Goal: Transaction & Acquisition: Purchase product/service

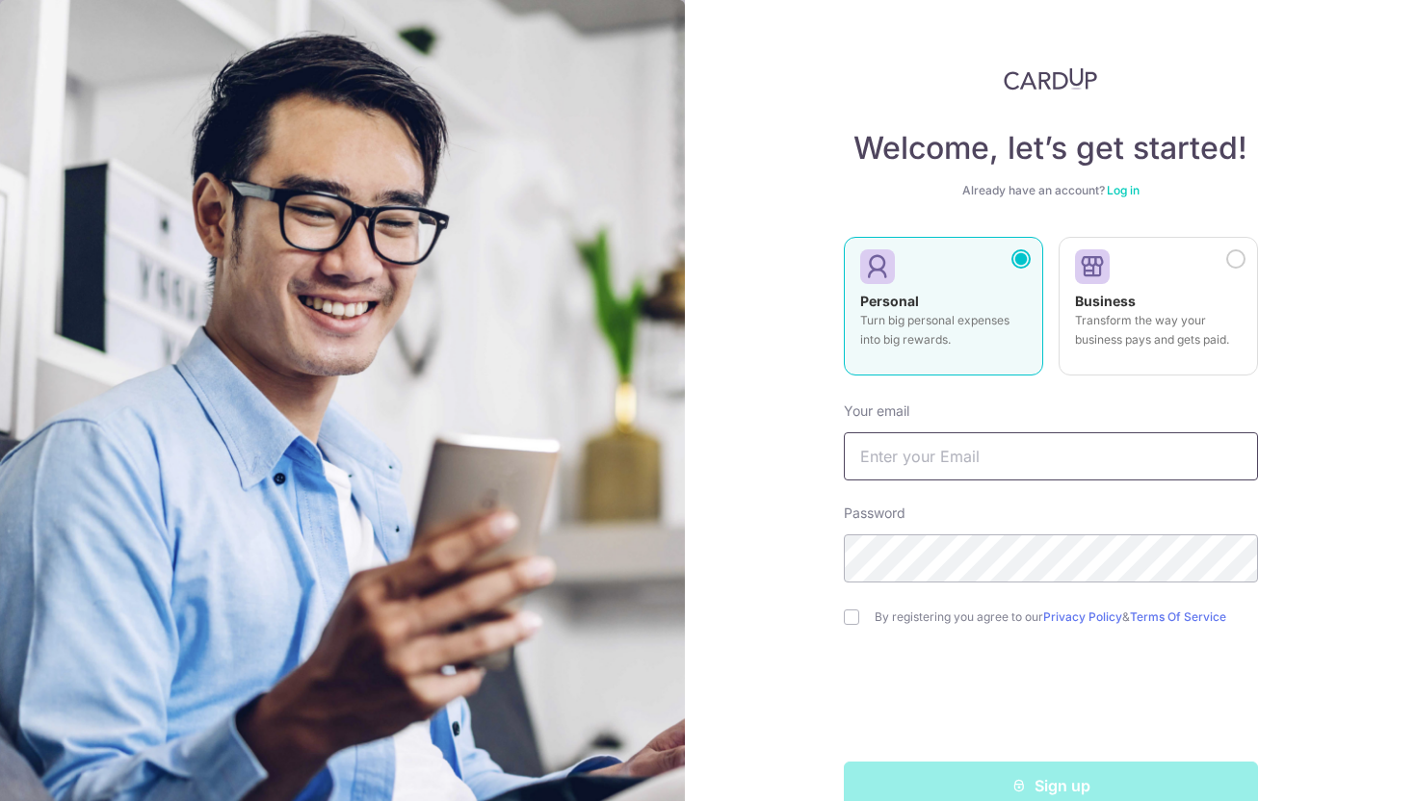
click at [1004, 453] on input "text" at bounding box center [1051, 456] width 414 height 48
type input "jingwens.soo@gmail.com"
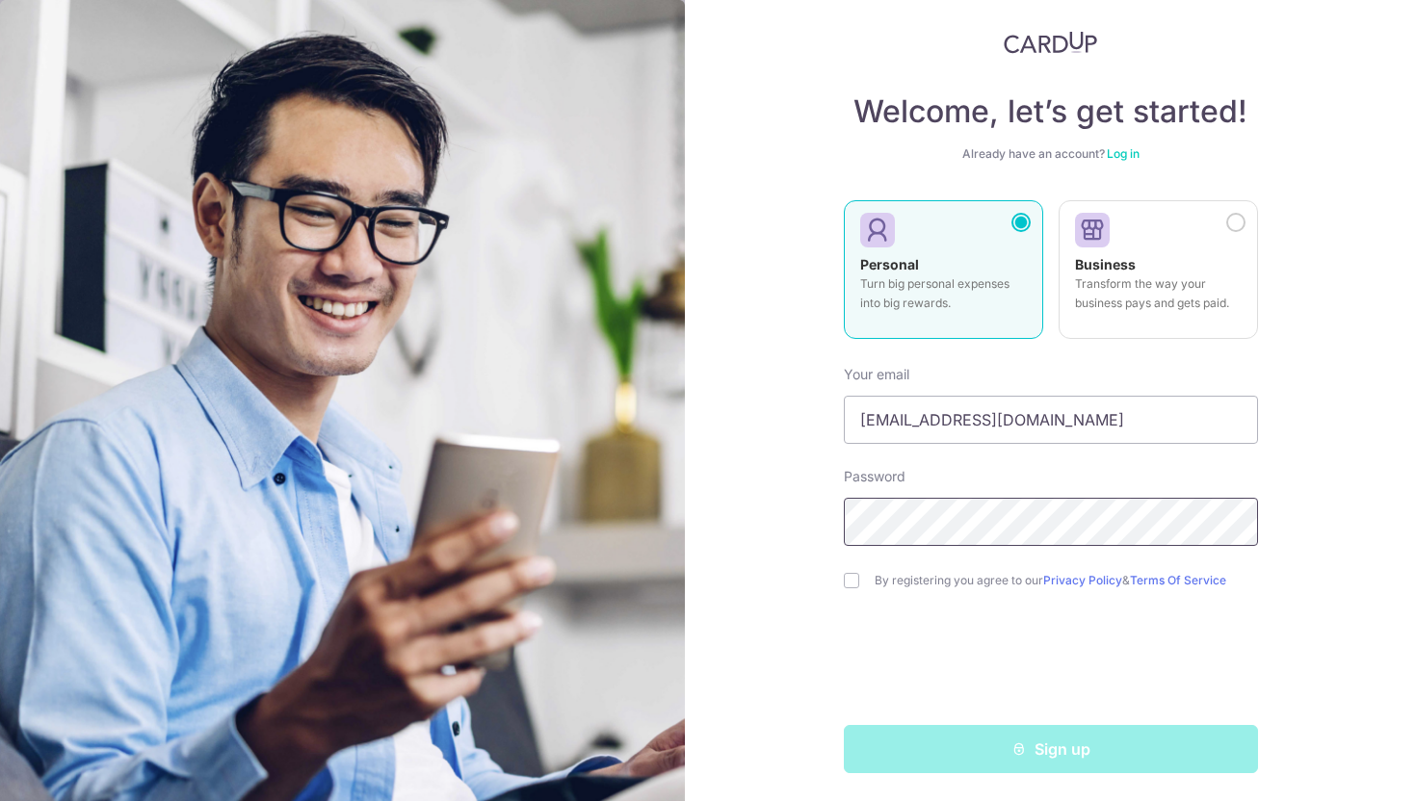
scroll to position [39, 0]
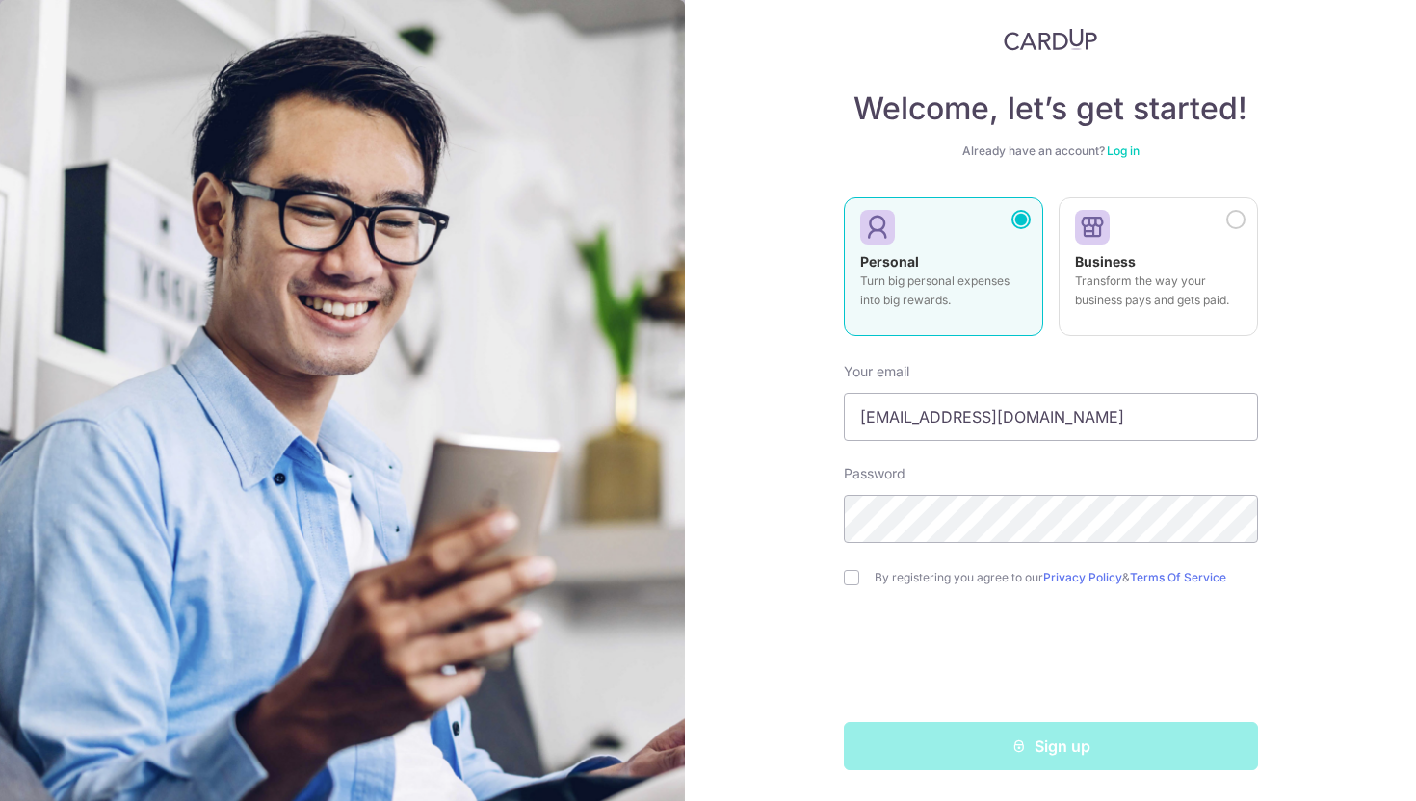
click at [945, 581] on label "By registering you agree to our Privacy Policy & Terms Of Service" at bounding box center [1065, 577] width 383 height 15
click at [856, 586] on div "By registering you agree to our Privacy Policy & Terms Of Service" at bounding box center [1051, 577] width 414 height 23
click at [844, 581] on input "checkbox" at bounding box center [851, 577] width 15 height 15
checkbox input "true"
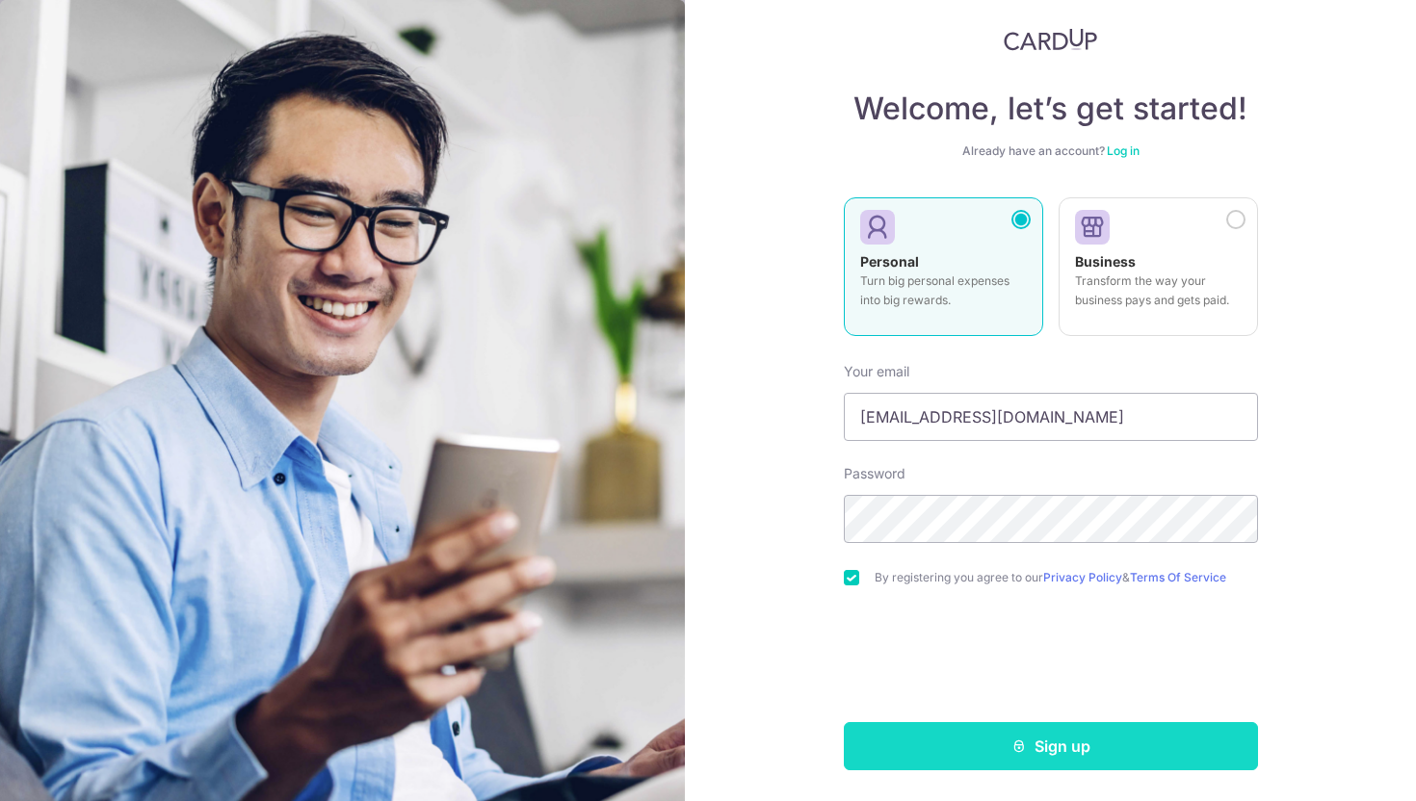
click at [972, 762] on button "Sign up" at bounding box center [1051, 746] width 414 height 48
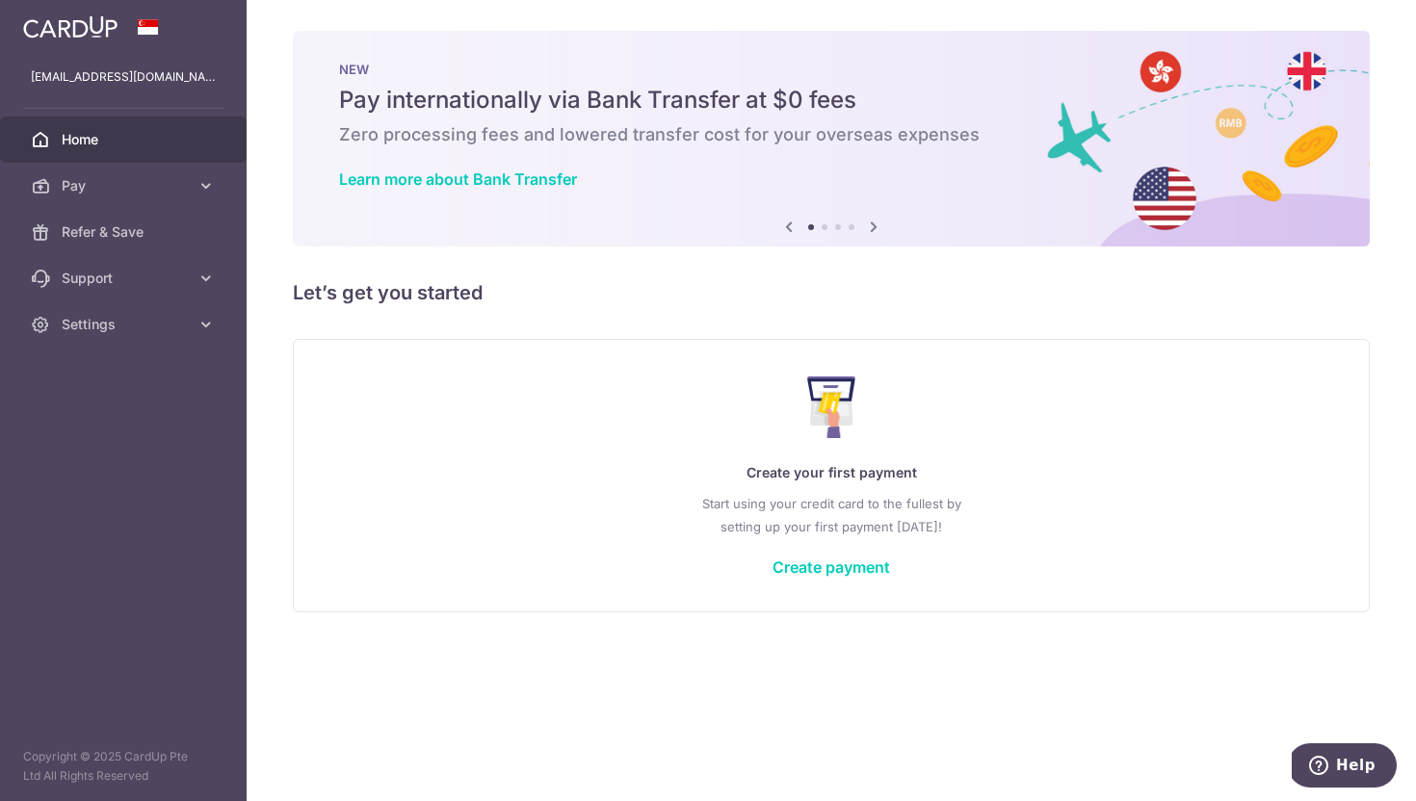
click at [875, 233] on icon at bounding box center [873, 227] width 23 height 24
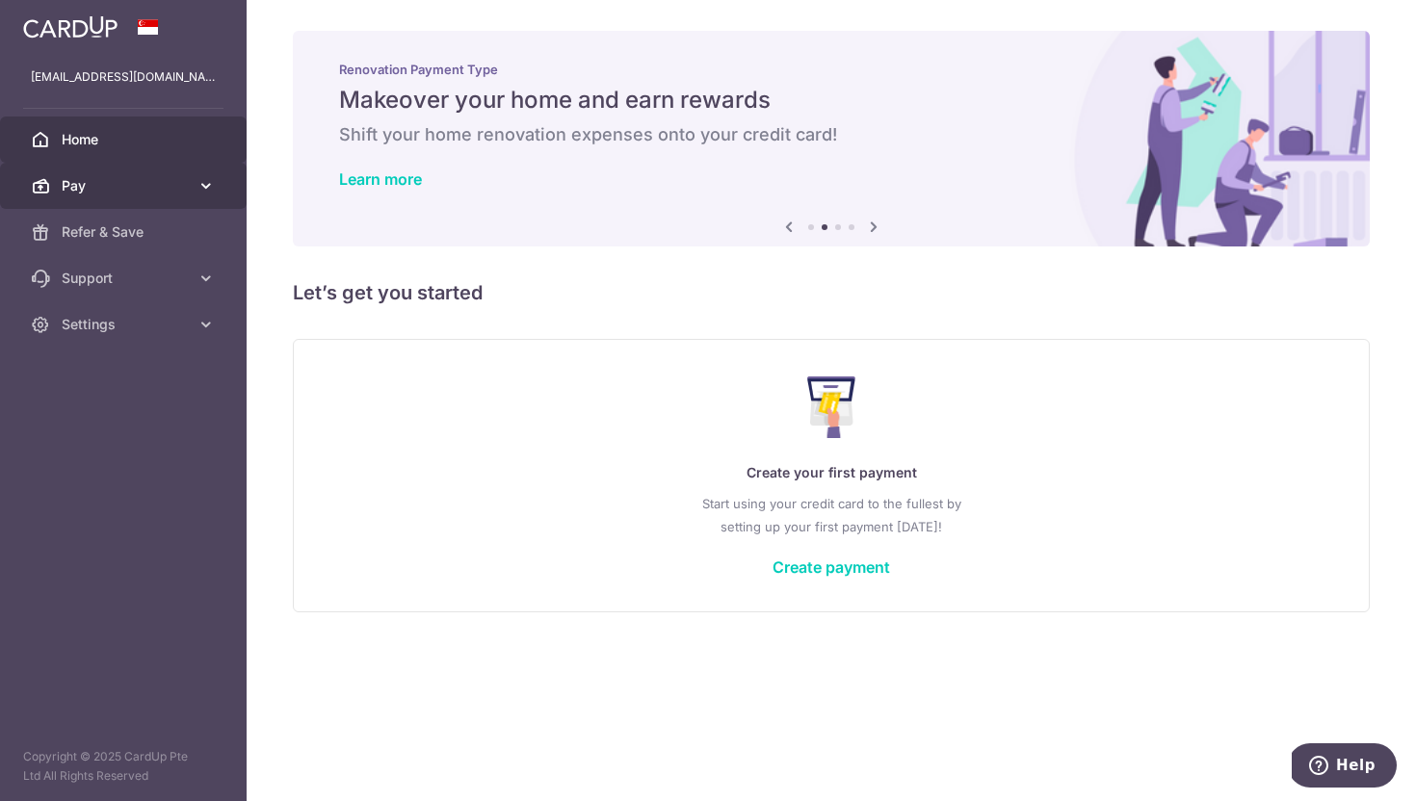
click at [182, 196] on link "Pay" at bounding box center [123, 186] width 247 height 46
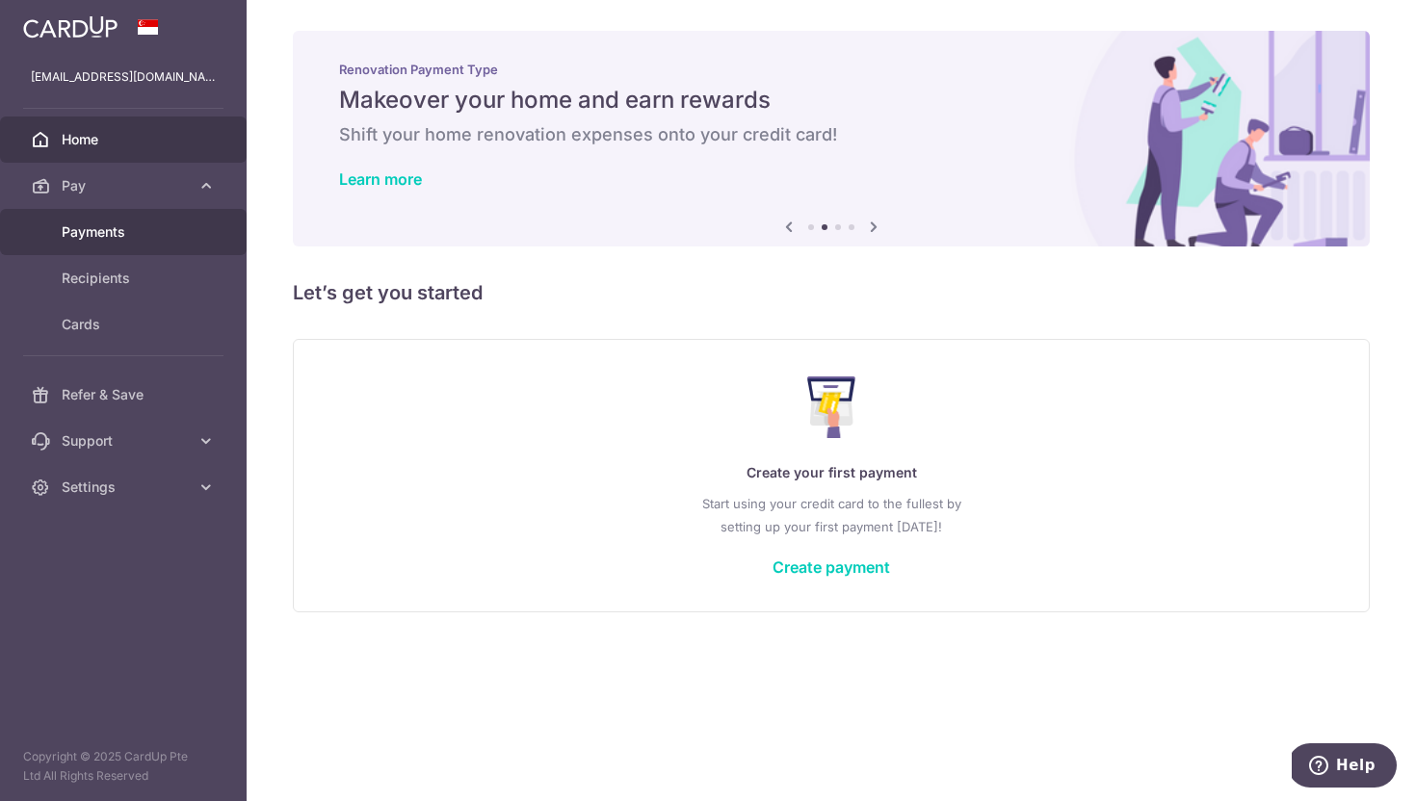
click at [159, 250] on link "Payments" at bounding box center [123, 232] width 247 height 46
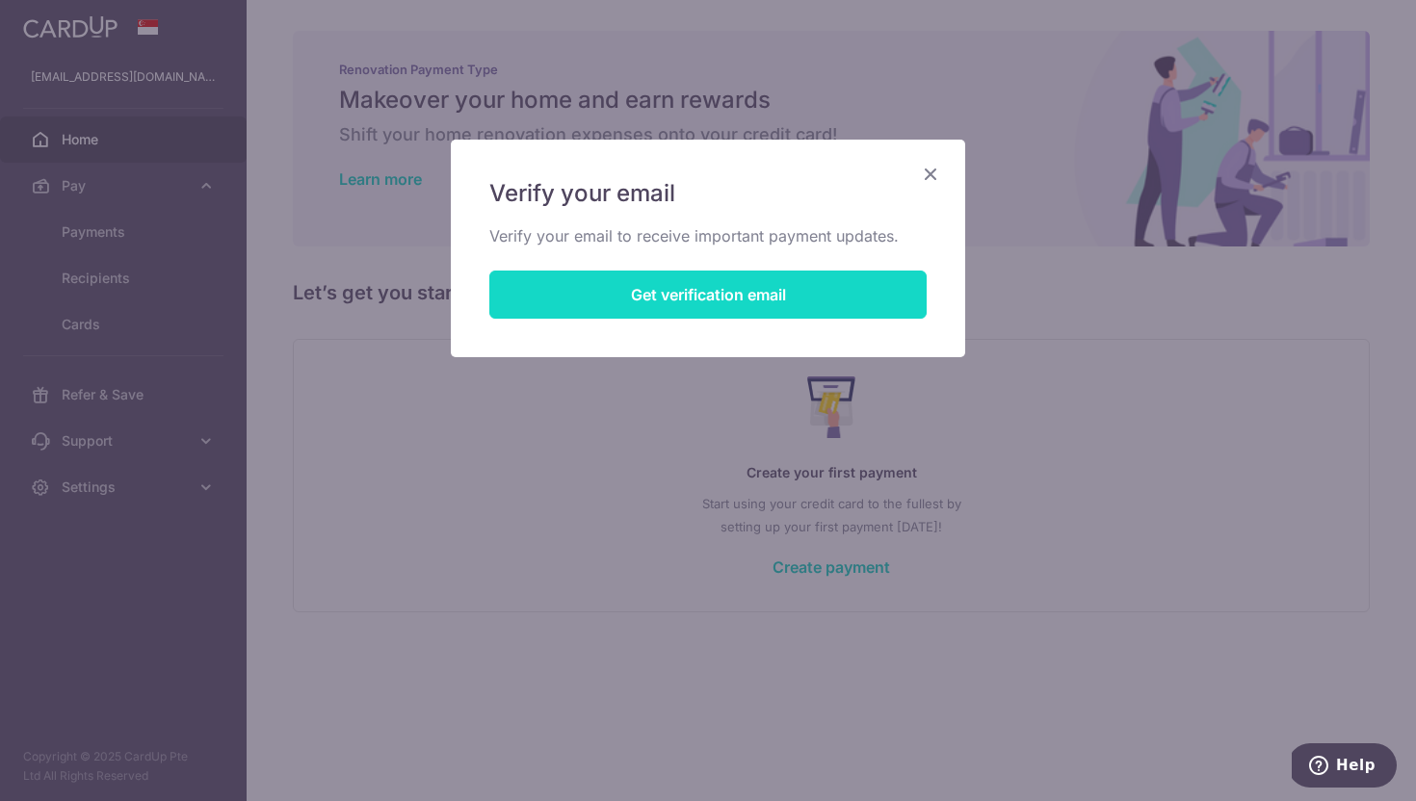
click at [725, 297] on button "Get verification email" at bounding box center [707, 295] width 437 height 48
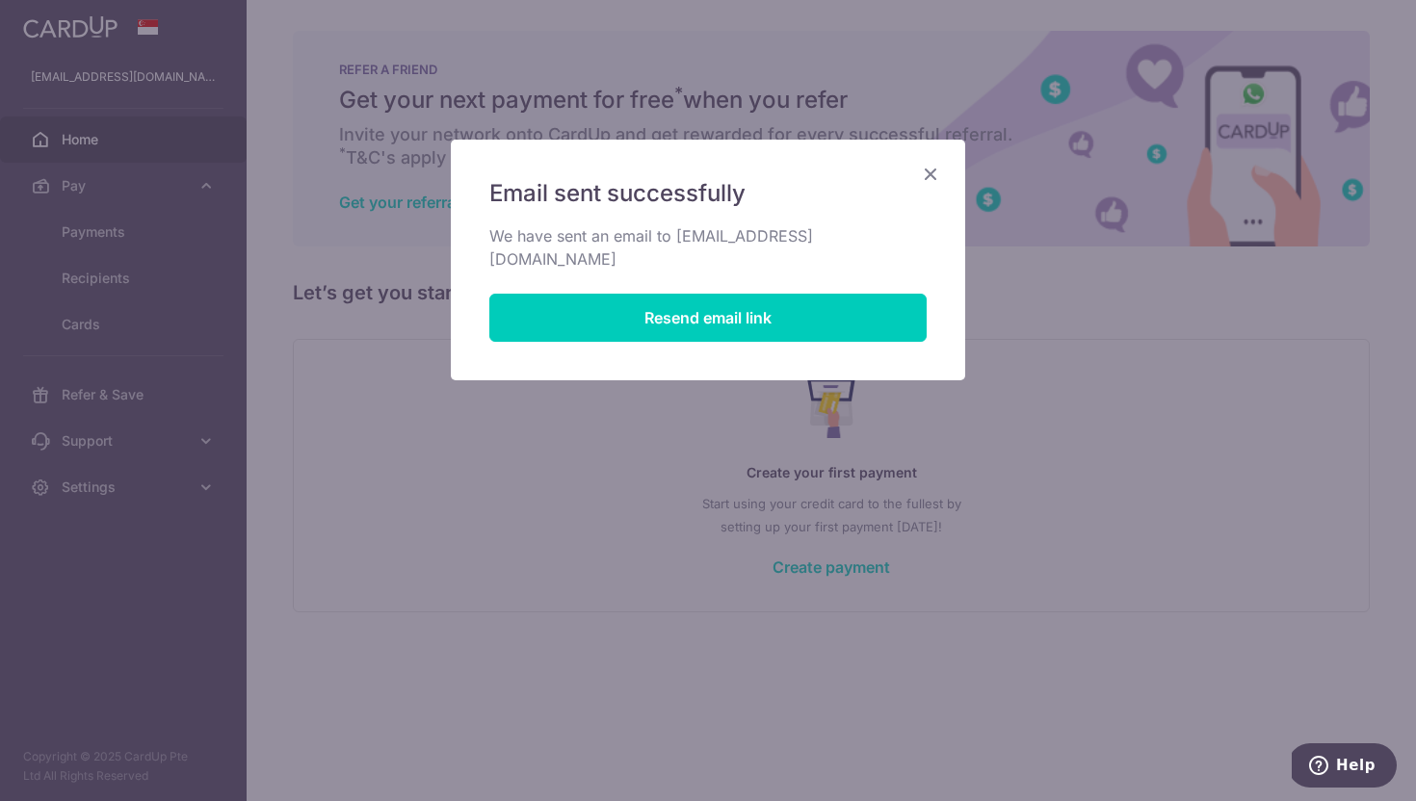
click at [938, 168] on icon "Close" at bounding box center [930, 174] width 23 height 24
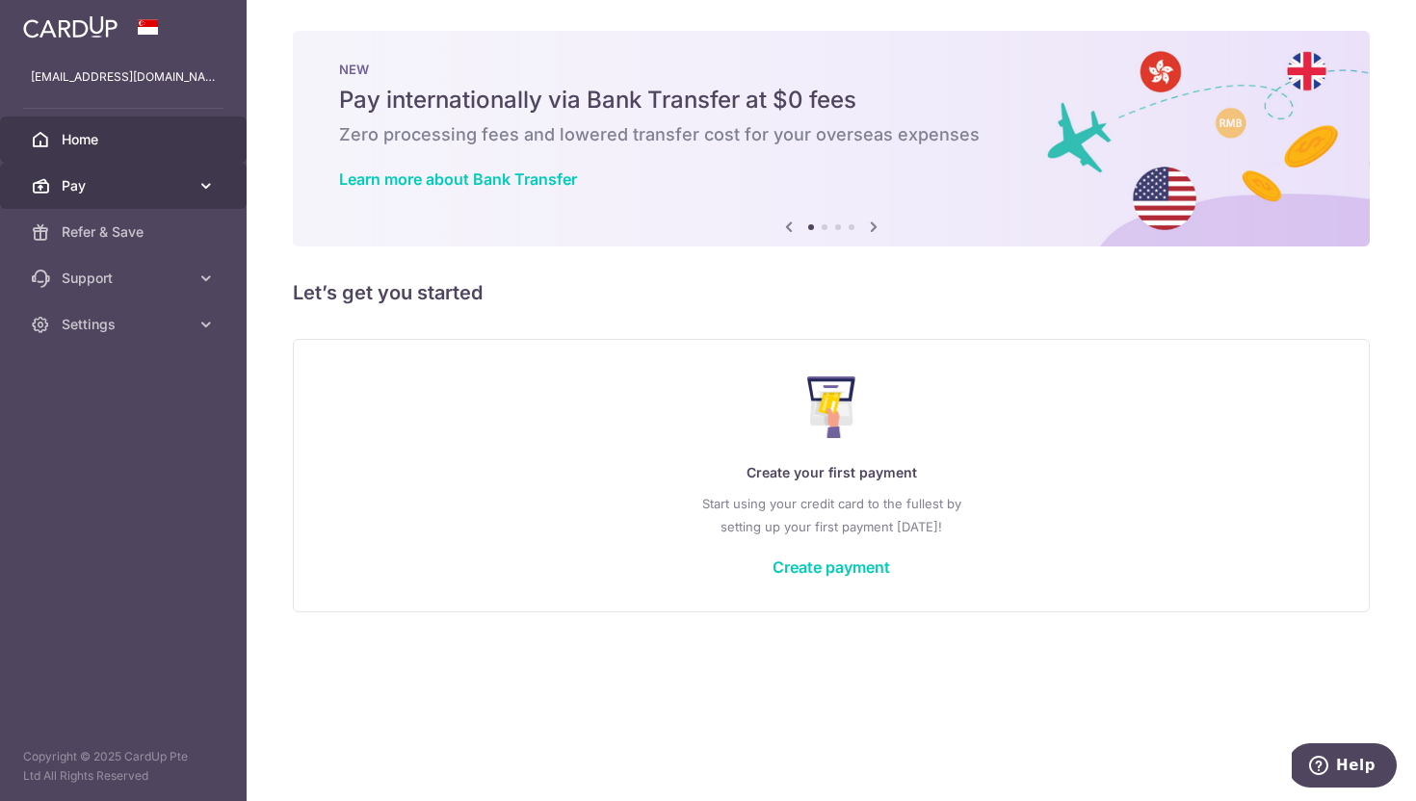
click at [91, 186] on span "Pay" at bounding box center [125, 185] width 127 height 19
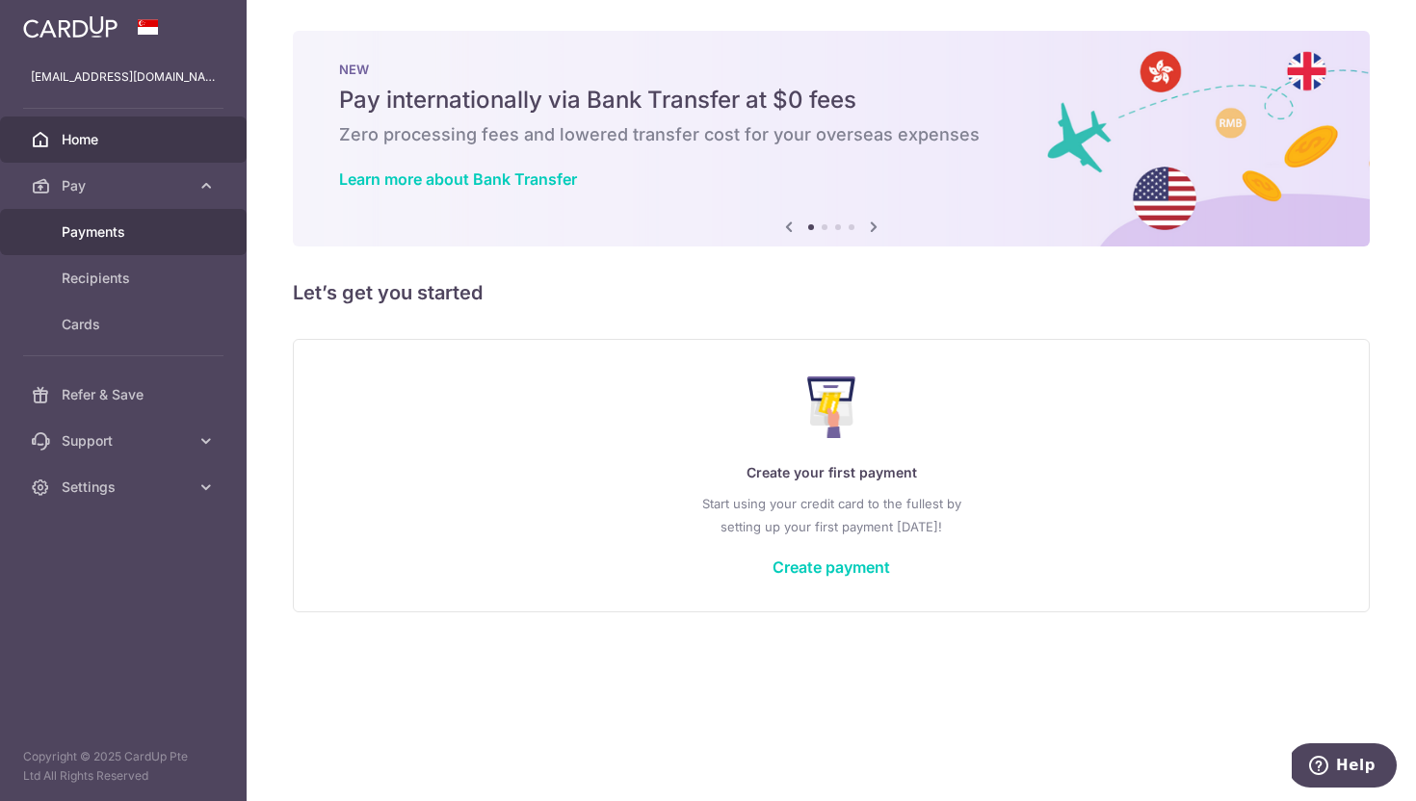
click at [78, 242] on link "Payments" at bounding box center [123, 232] width 247 height 46
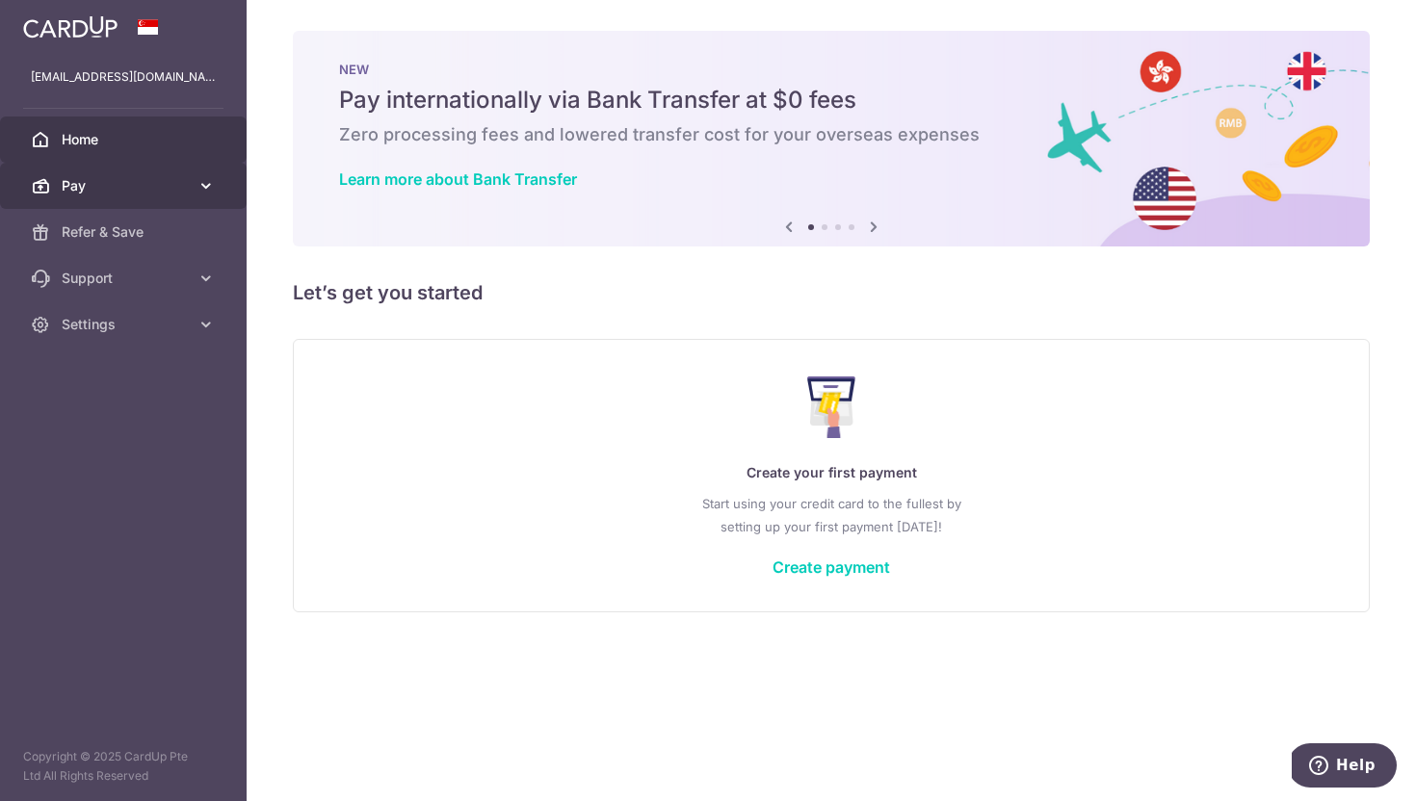
click at [157, 192] on span "Pay" at bounding box center [125, 185] width 127 height 19
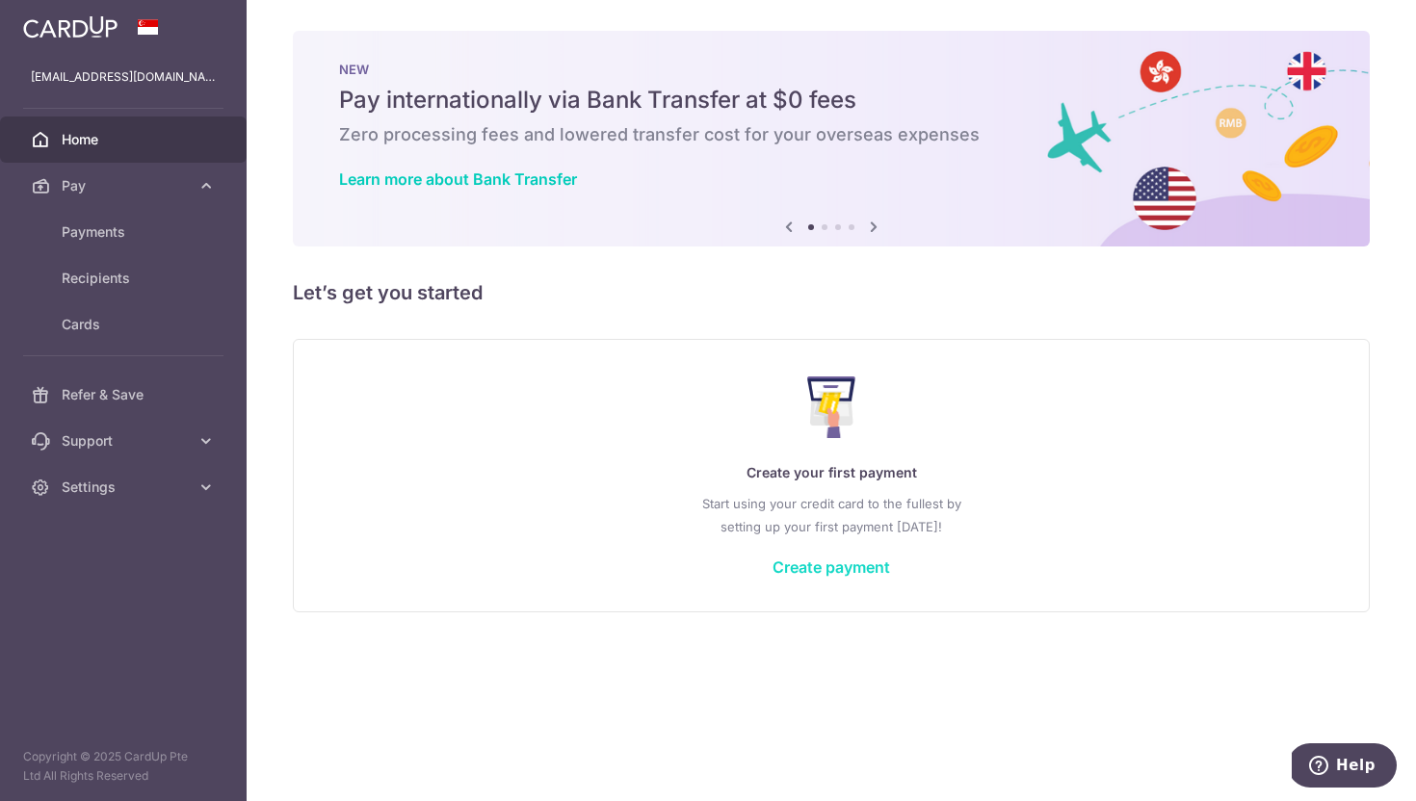
click at [797, 564] on link "Create payment" at bounding box center [830, 567] width 117 height 19
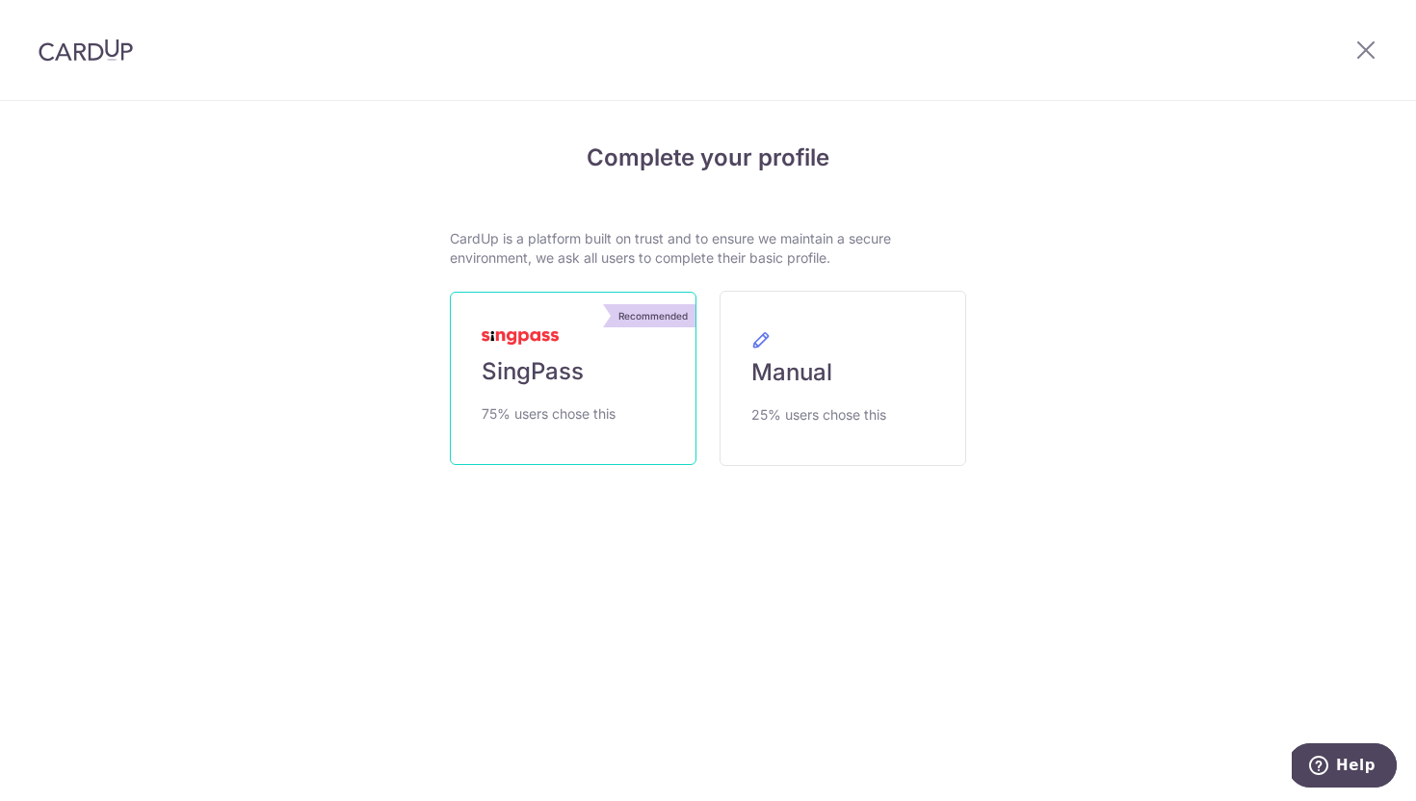
click at [552, 373] on span "SingPass" at bounding box center [533, 371] width 102 height 31
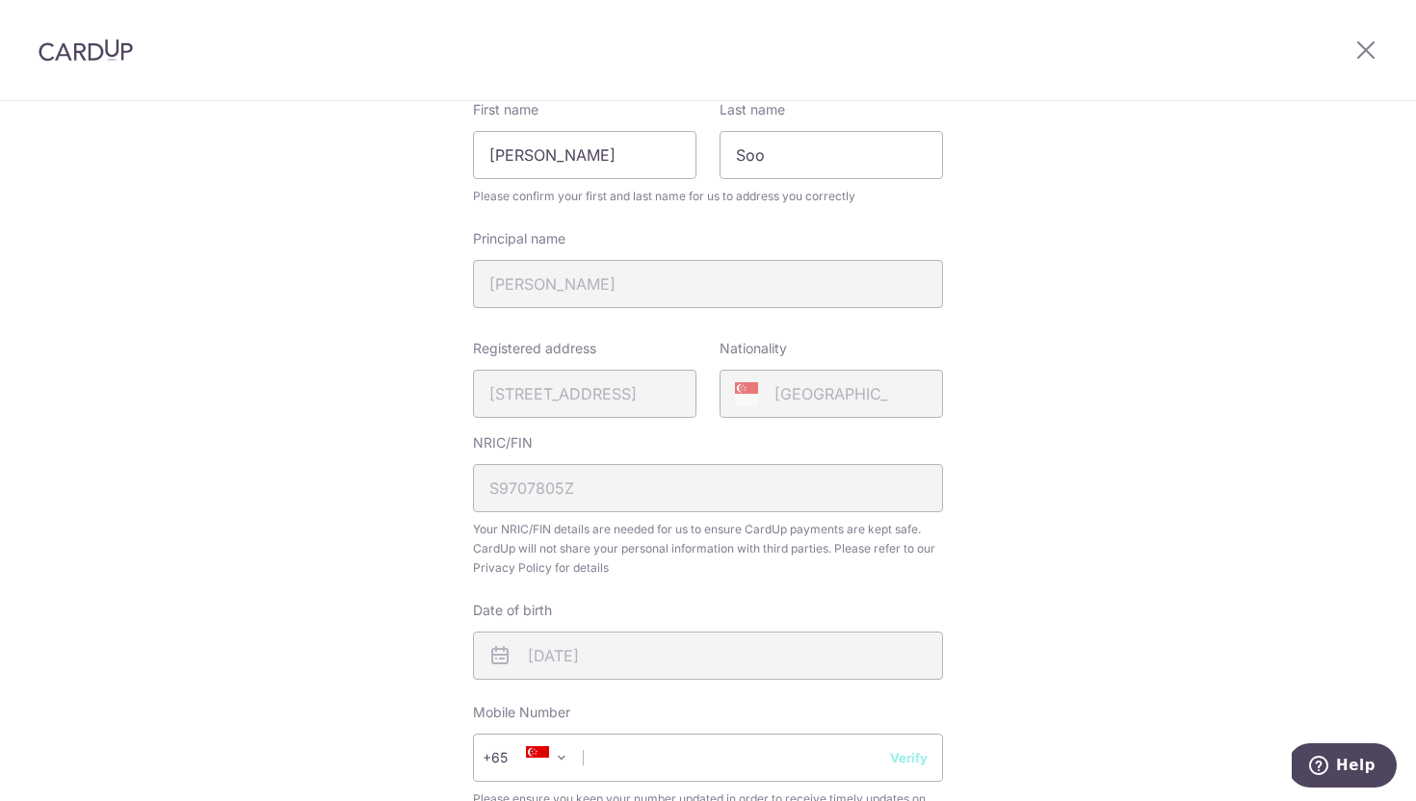
scroll to position [625, 0]
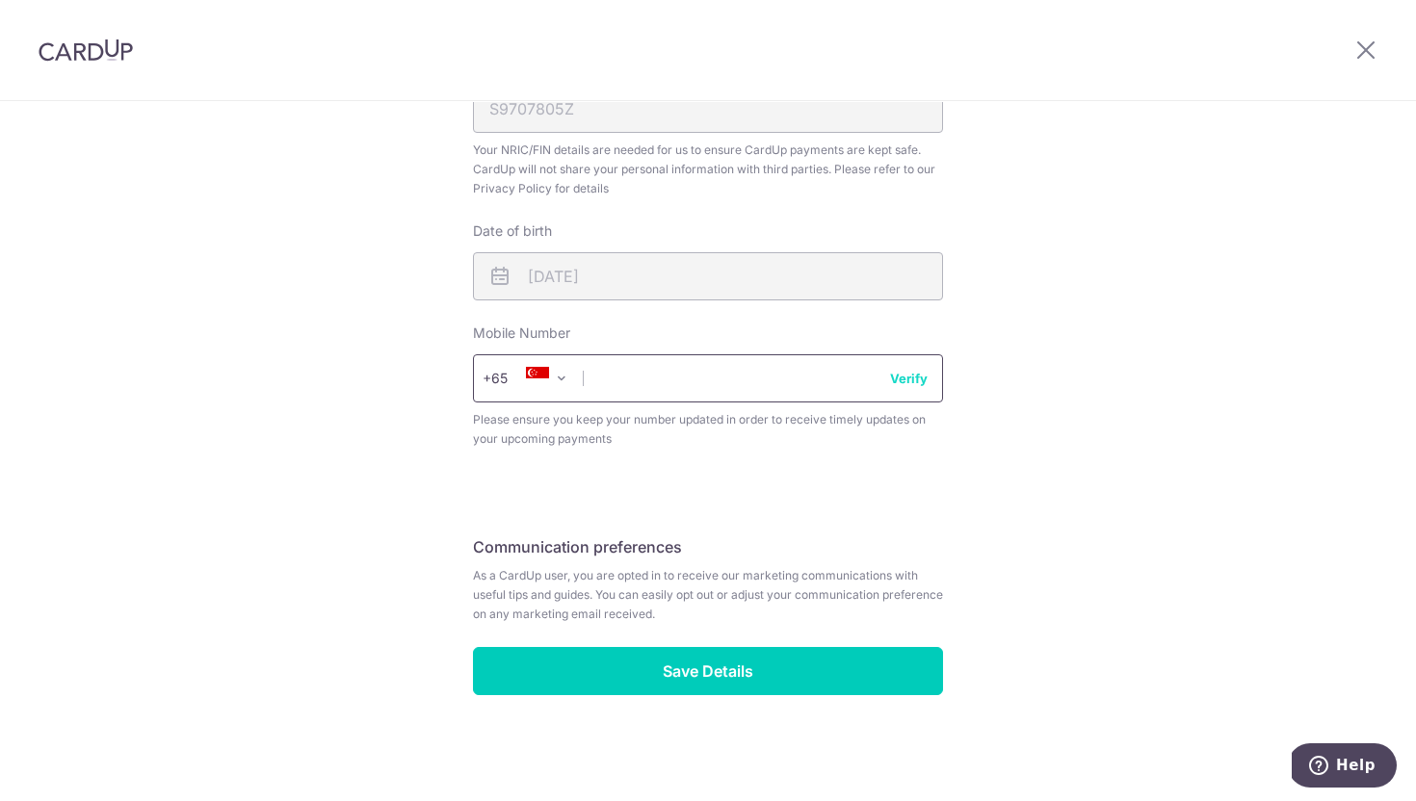
click at [657, 366] on input "text" at bounding box center [708, 378] width 470 height 48
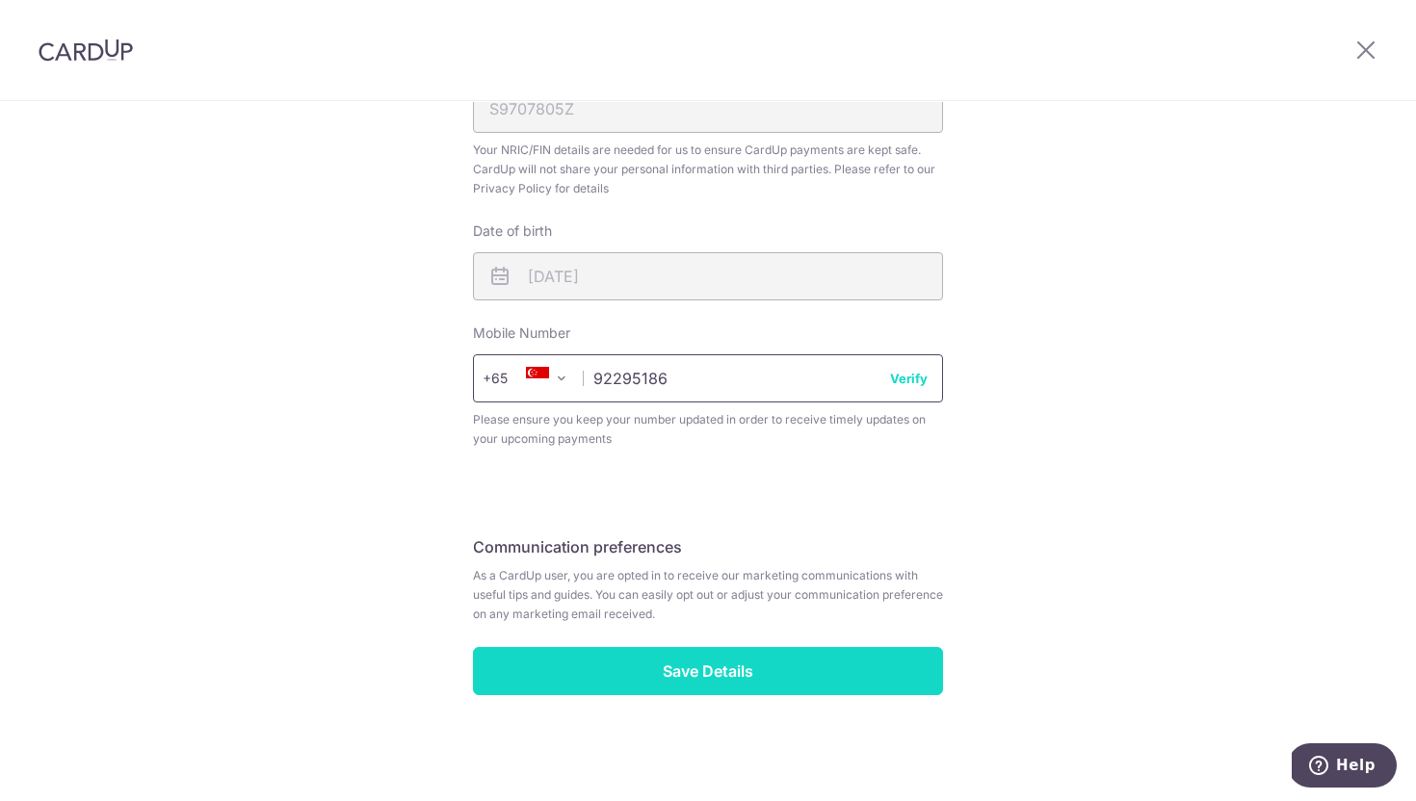
type input "92295186"
click at [641, 683] on input "Save Details" at bounding box center [708, 671] width 470 height 48
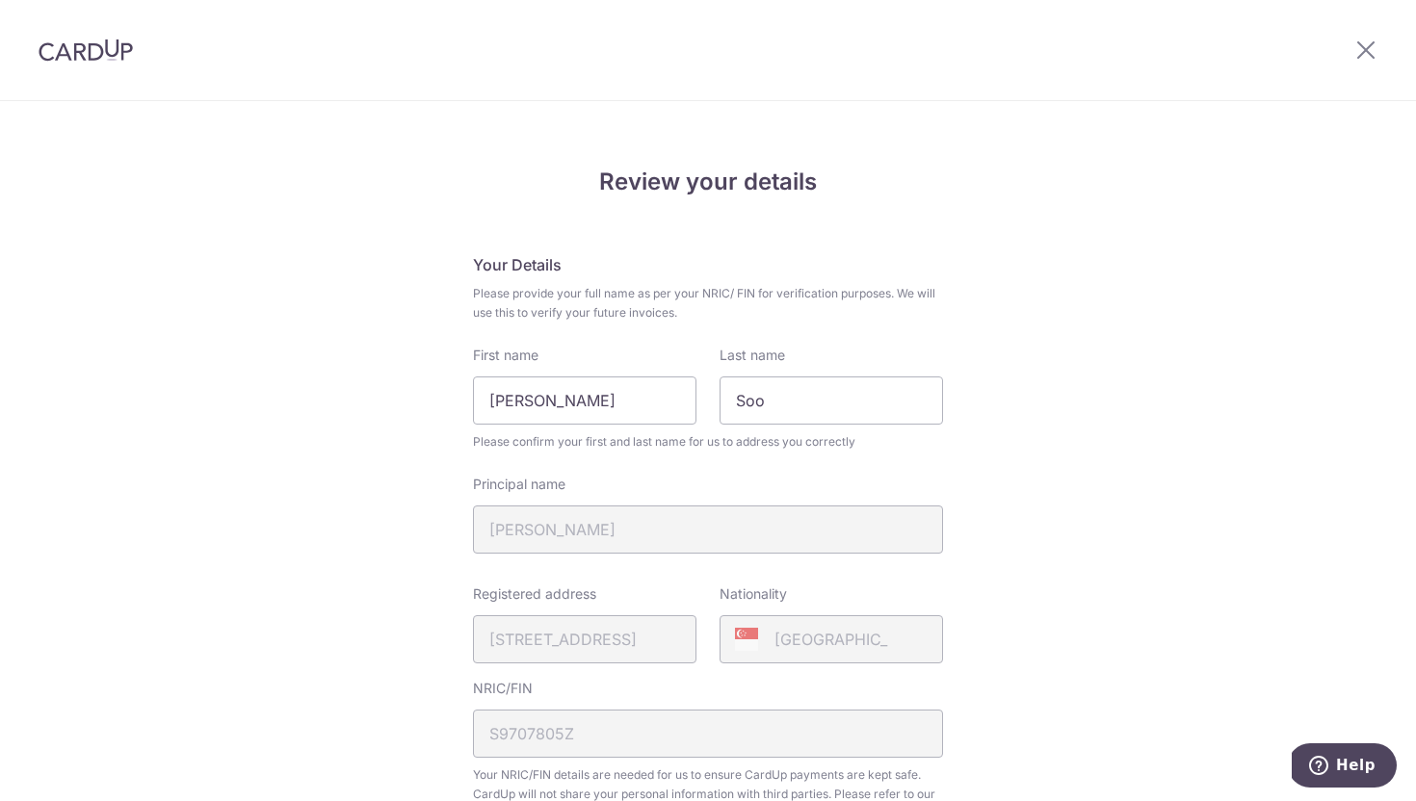
scroll to position [652, 0]
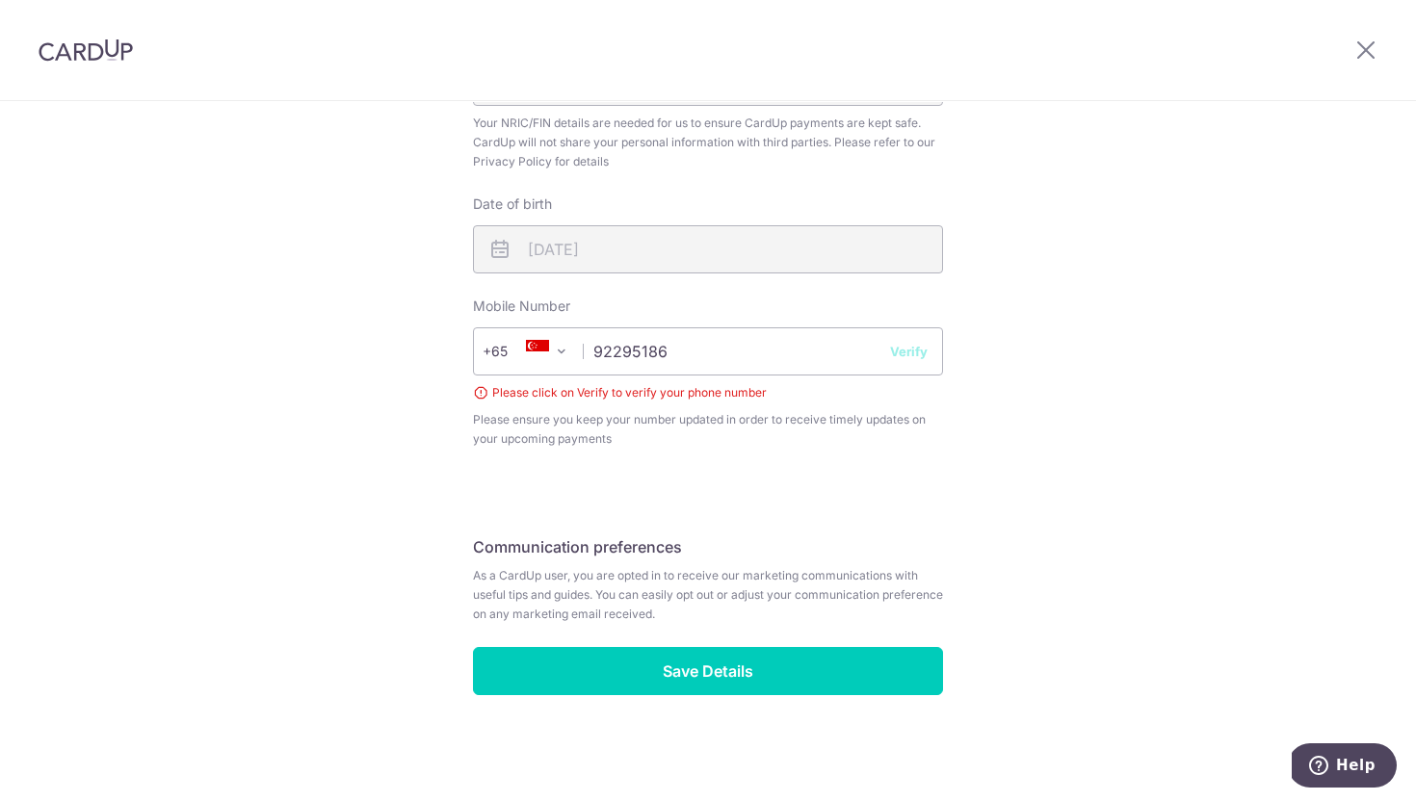
click at [902, 359] on button "Verify" at bounding box center [909, 351] width 38 height 19
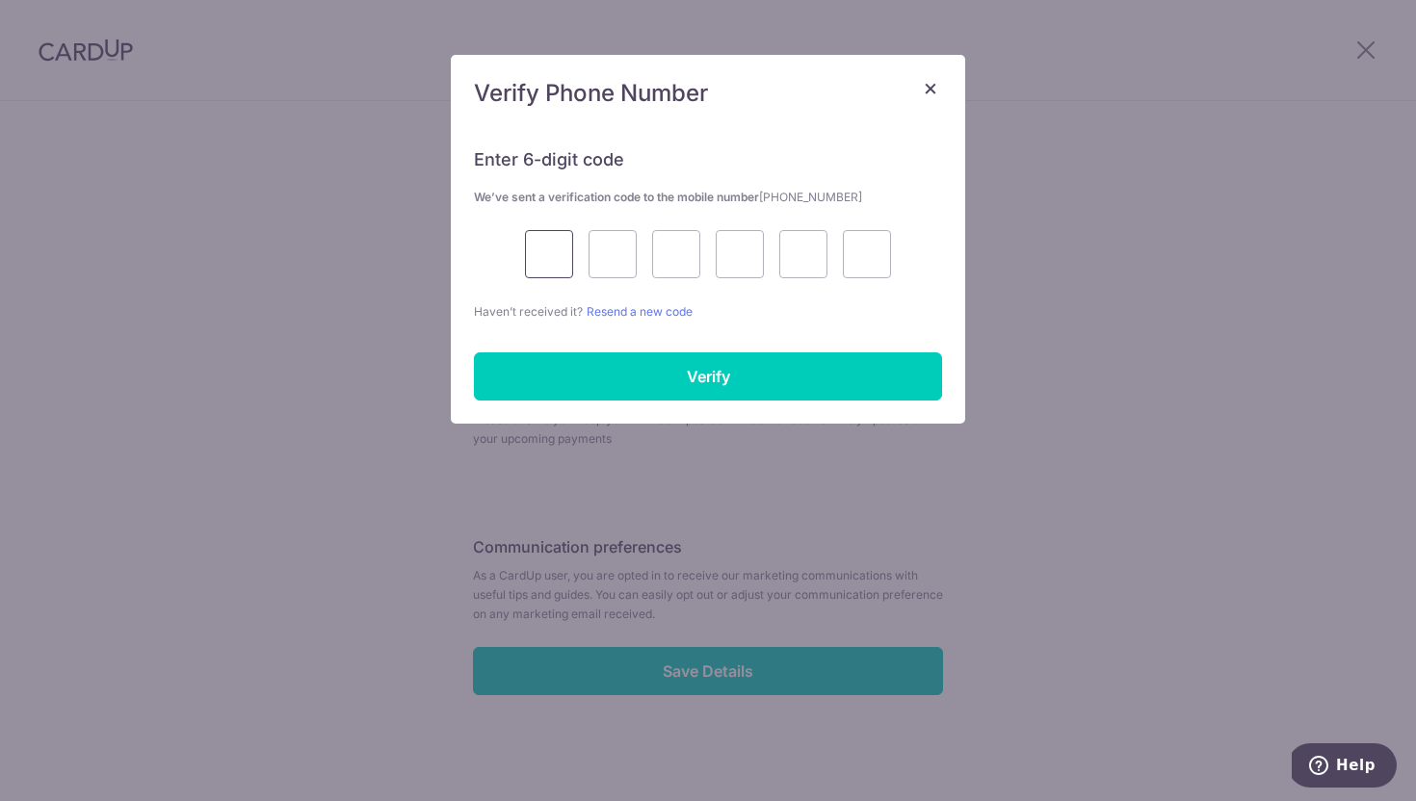
click at [555, 248] on input "text" at bounding box center [549, 254] width 48 height 48
type input "8"
type input "9"
type input "4"
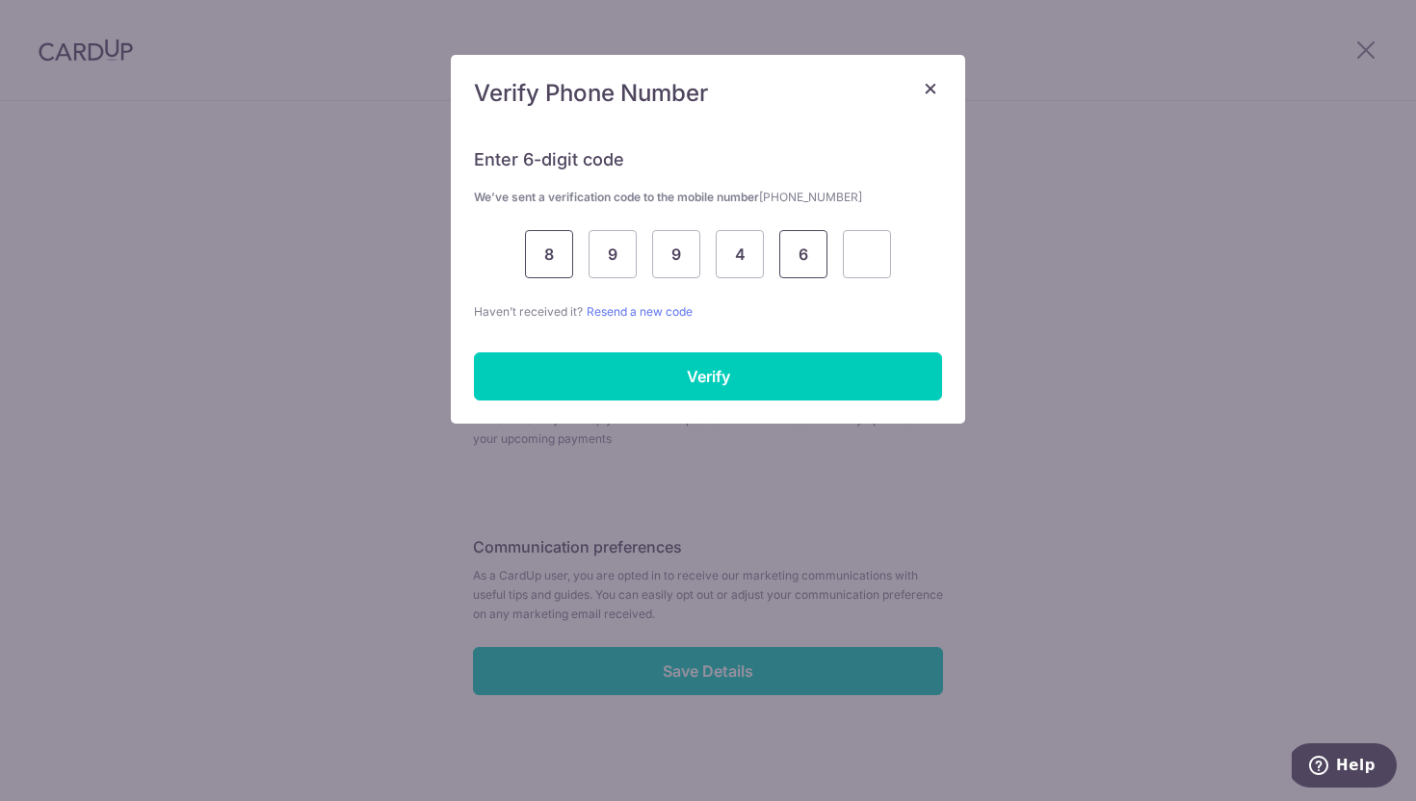
type input "6"
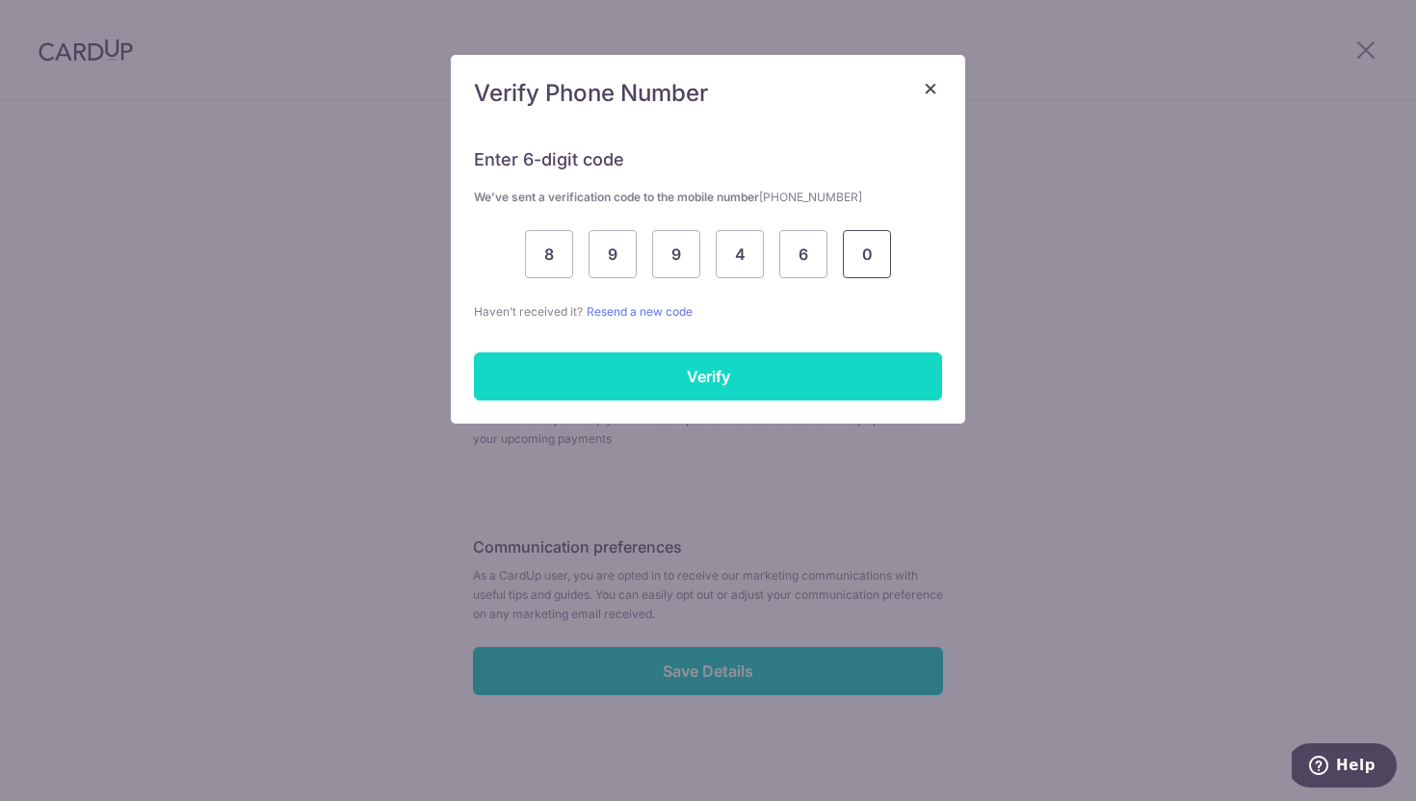
type input "0"
click at [651, 358] on input "Verify" at bounding box center [708, 376] width 468 height 48
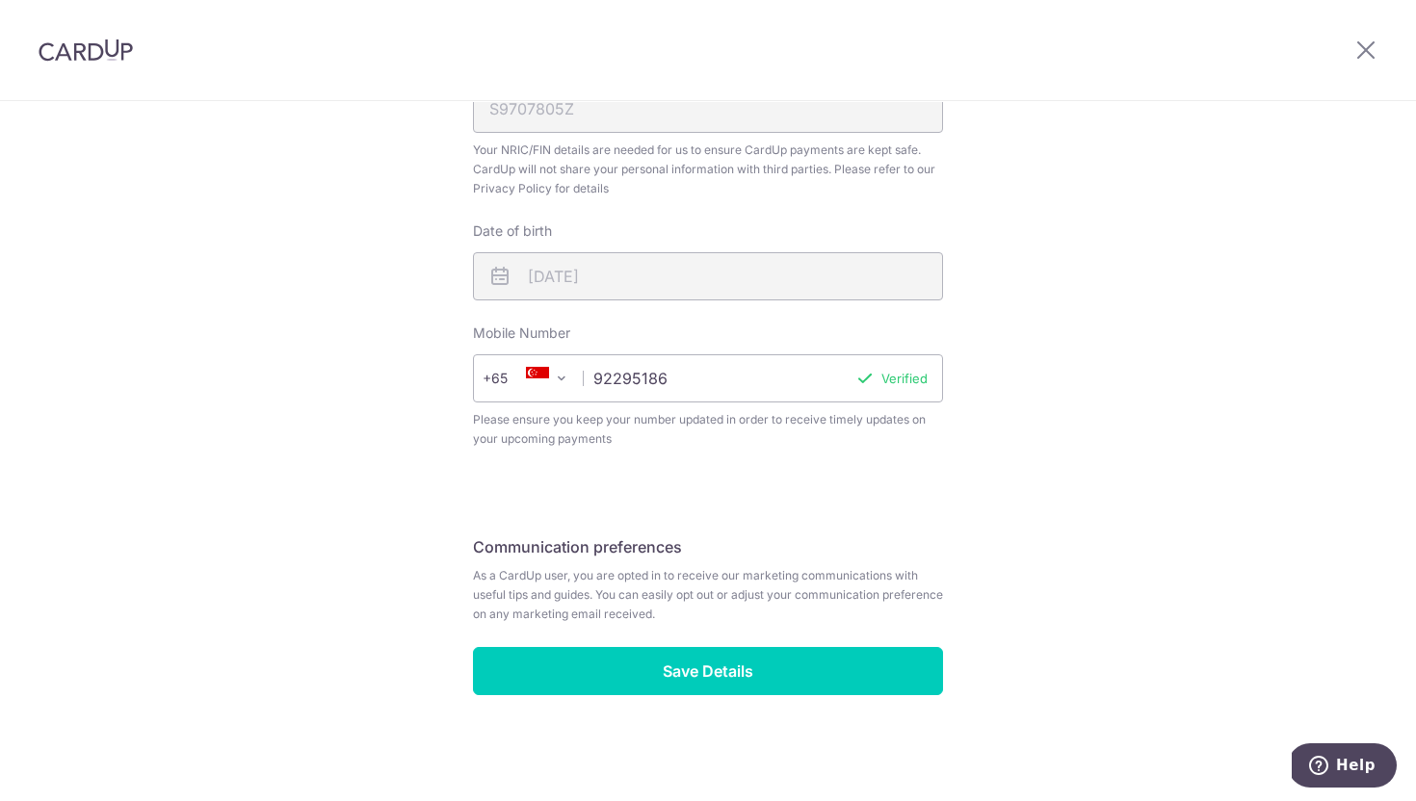
scroll to position [625, 0]
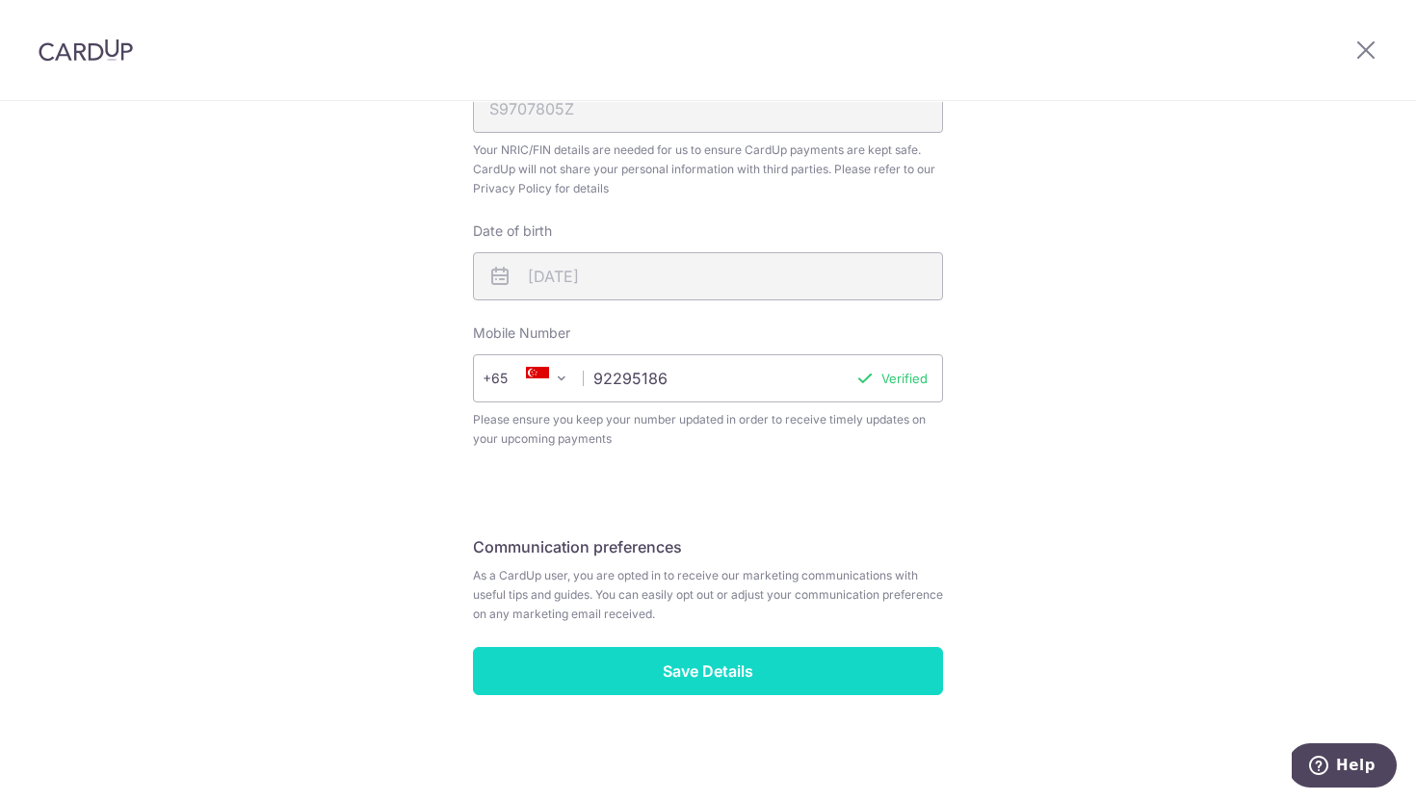
click at [642, 662] on input "Save Details" at bounding box center [708, 671] width 470 height 48
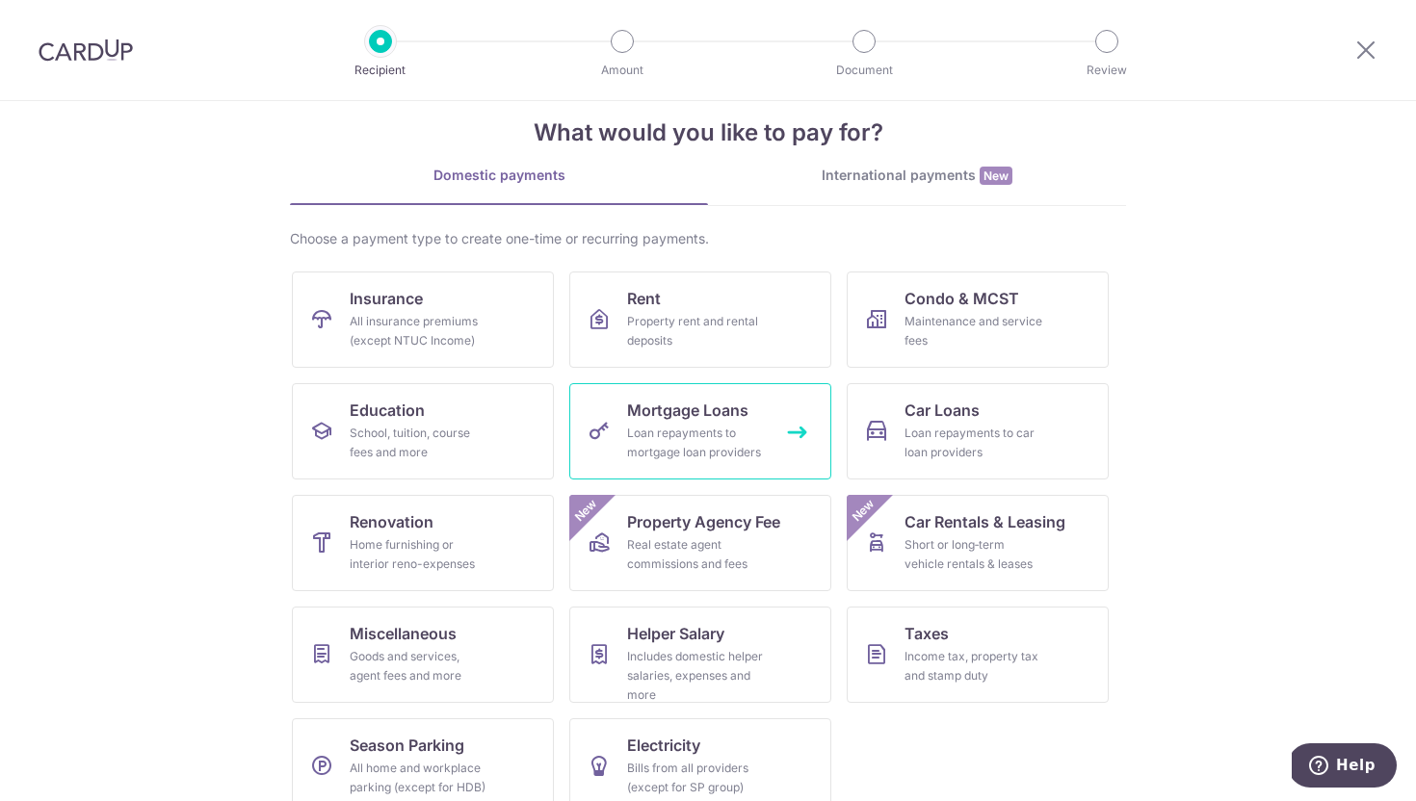
scroll to position [61, 0]
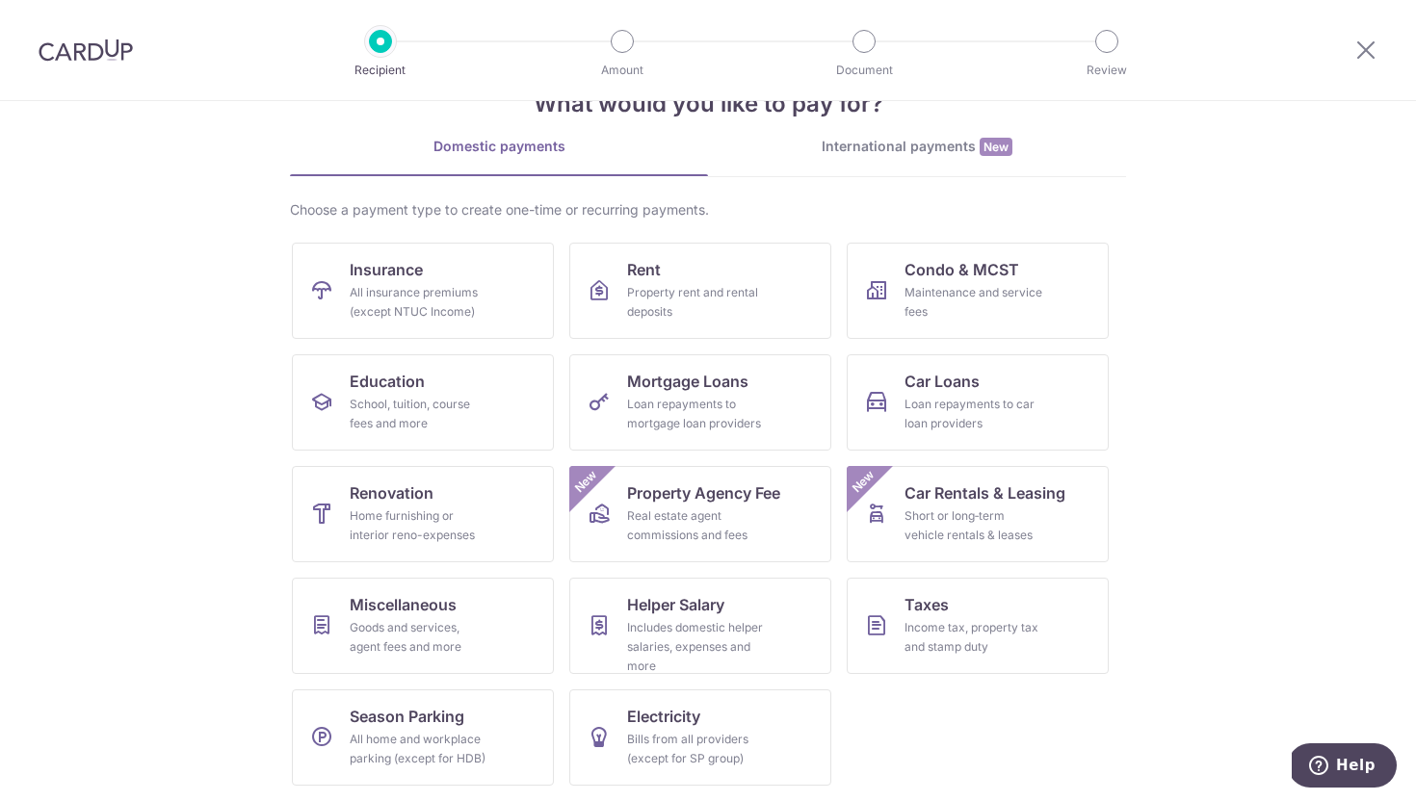
click at [937, 145] on div "International payments New" at bounding box center [917, 147] width 418 height 20
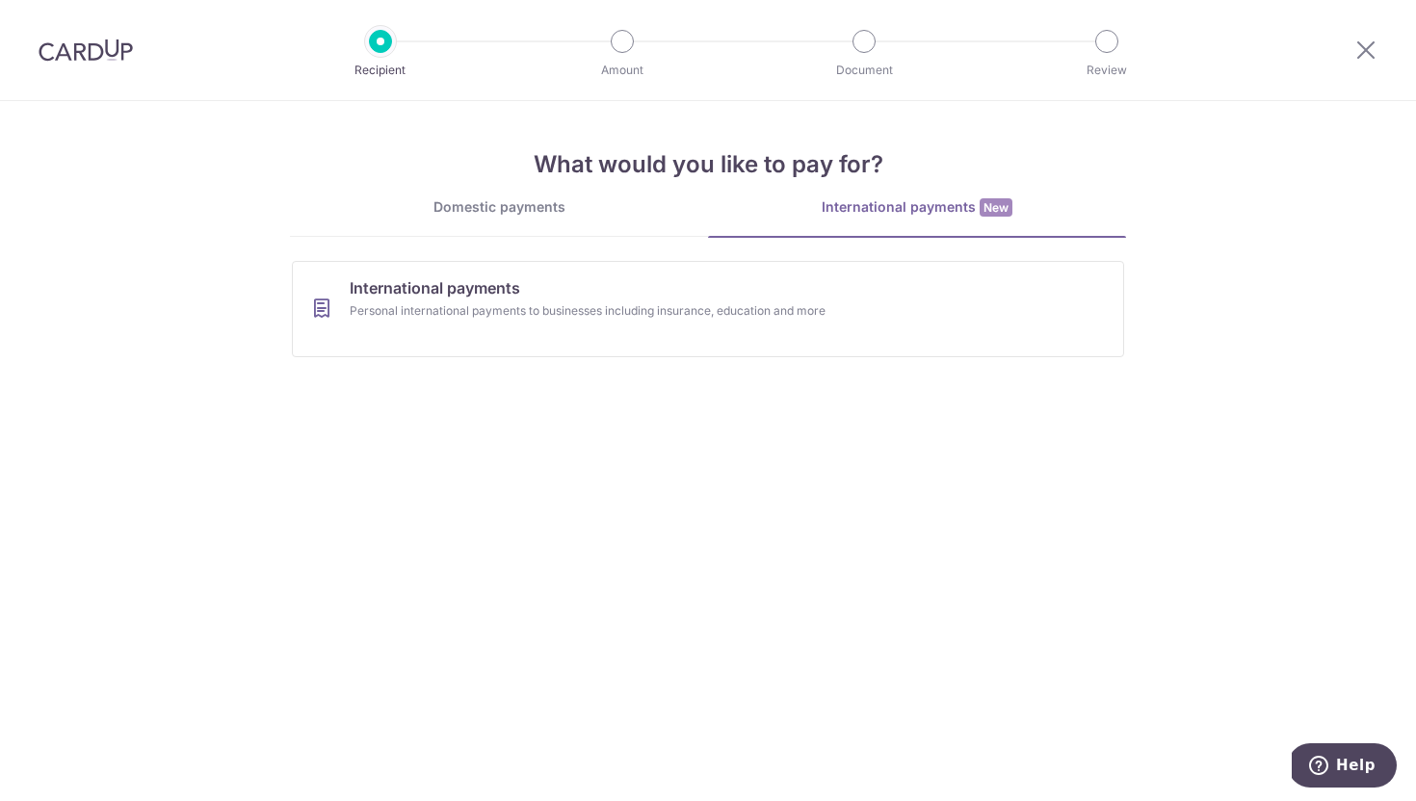
scroll to position [0, 0]
click at [537, 228] on link "Domestic payments" at bounding box center [499, 216] width 418 height 39
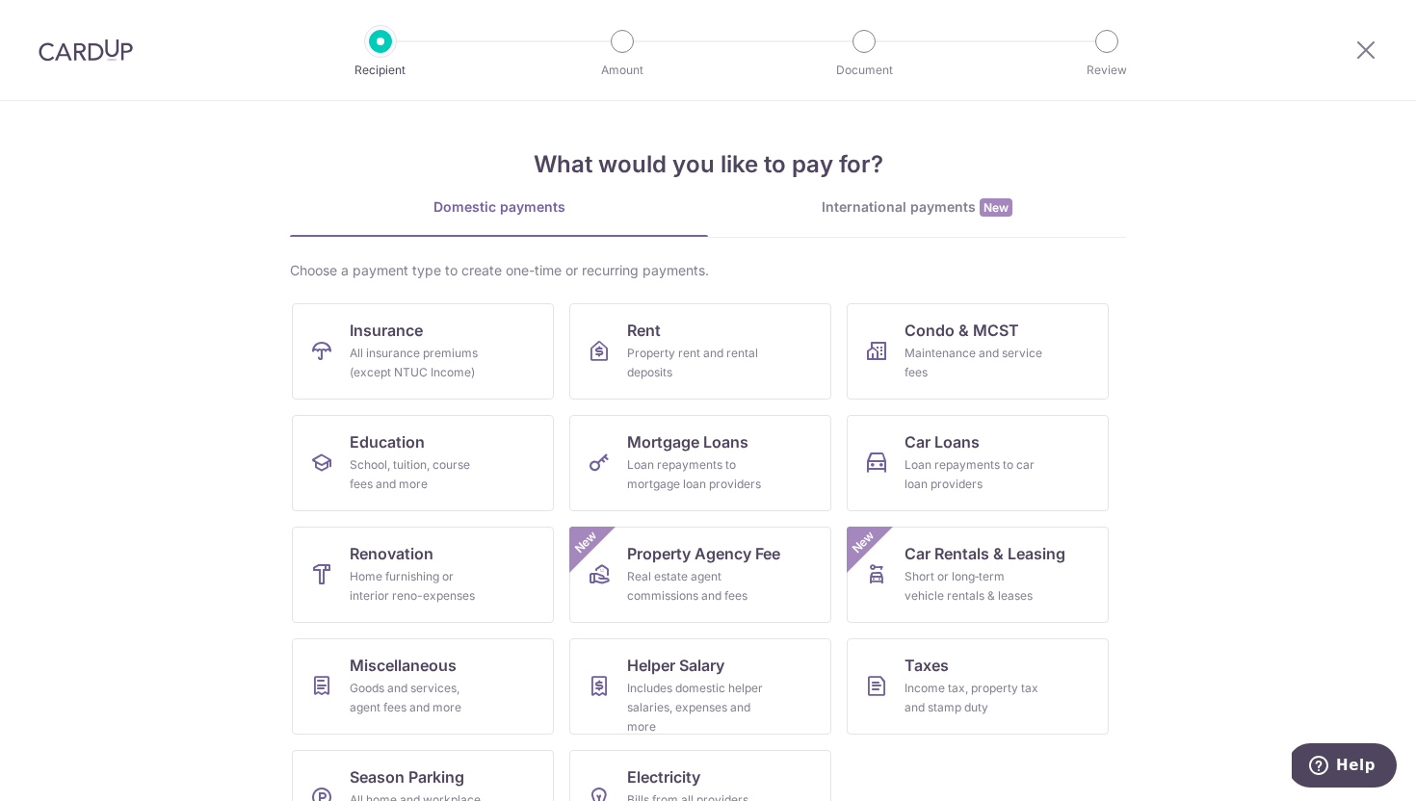
click at [1225, 492] on section "What would you like to pay for? Domestic payments International payments New Ch…" at bounding box center [708, 451] width 1416 height 700
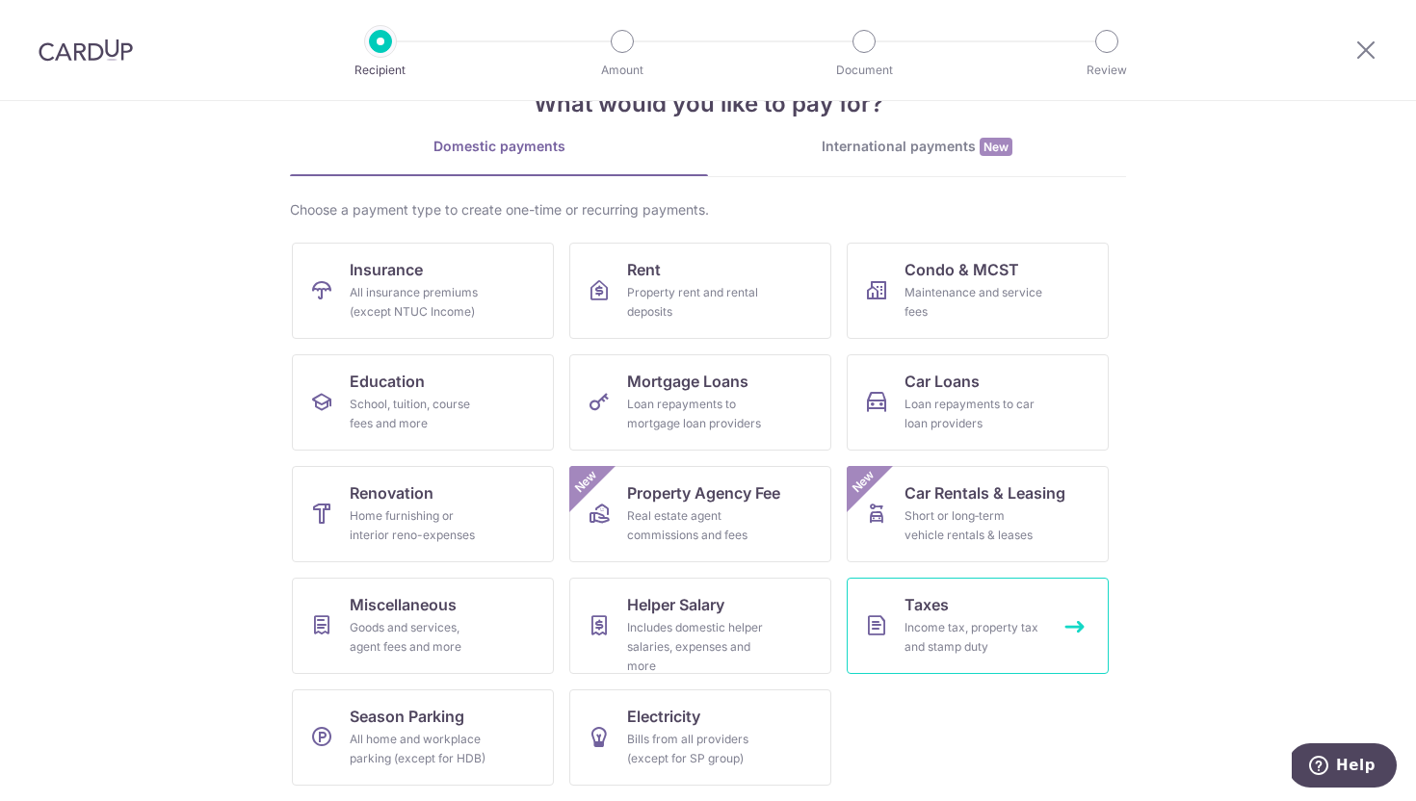
click at [1103, 630] on link "Taxes Income tax, property tax and stamp duty" at bounding box center [978, 626] width 262 height 96
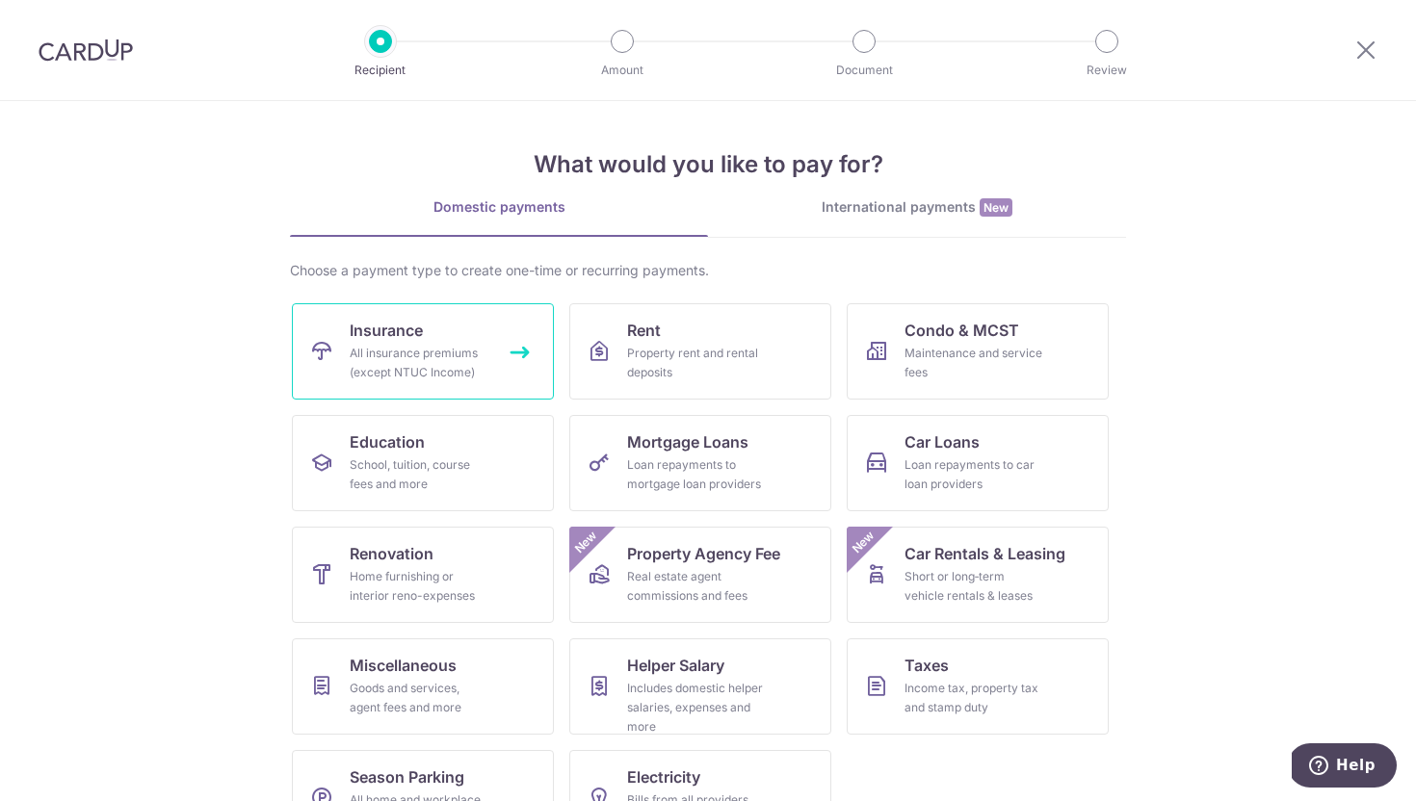
click at [437, 353] on div "All insurance premiums (except NTUC Income)" at bounding box center [419, 363] width 139 height 39
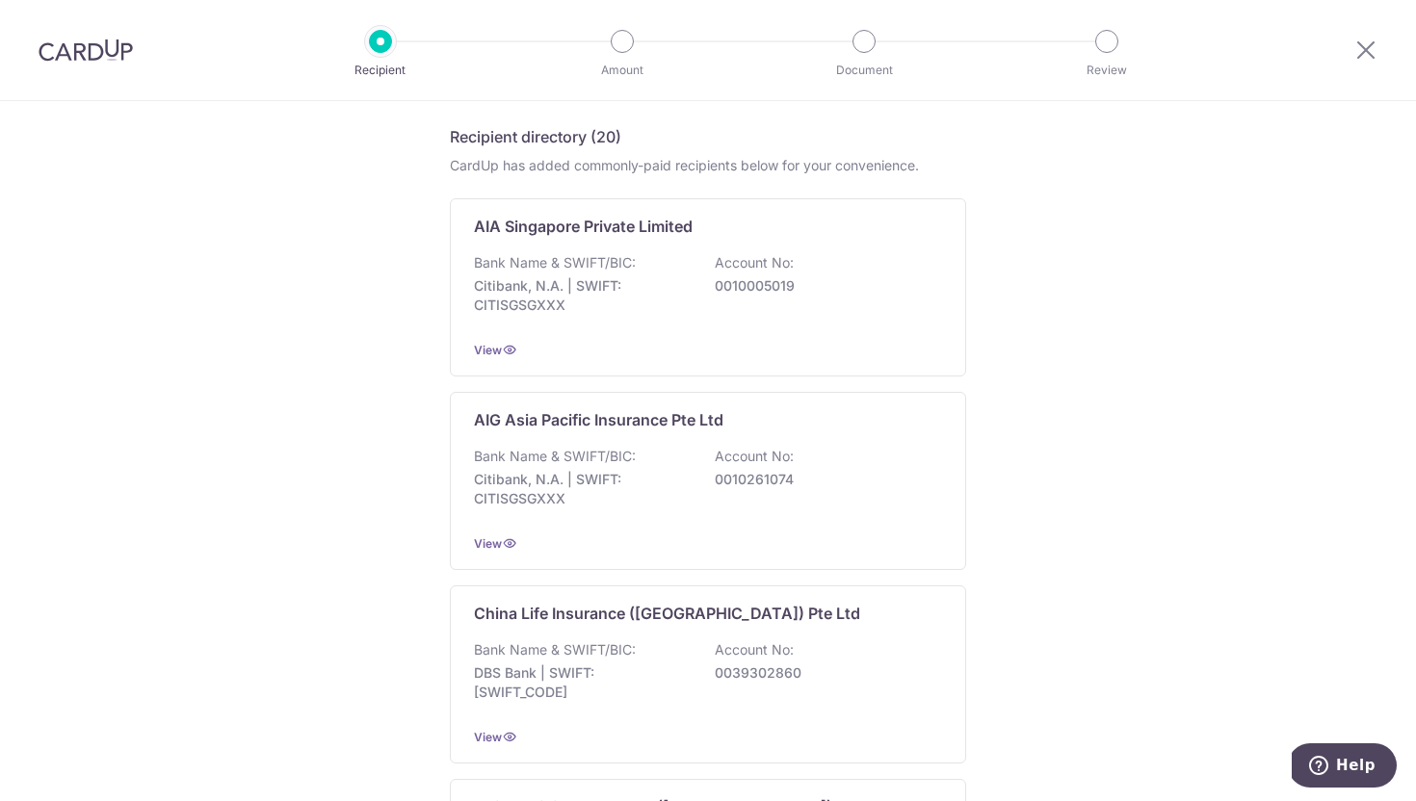
scroll to position [338, 0]
